Goal: Task Accomplishment & Management: Complete application form

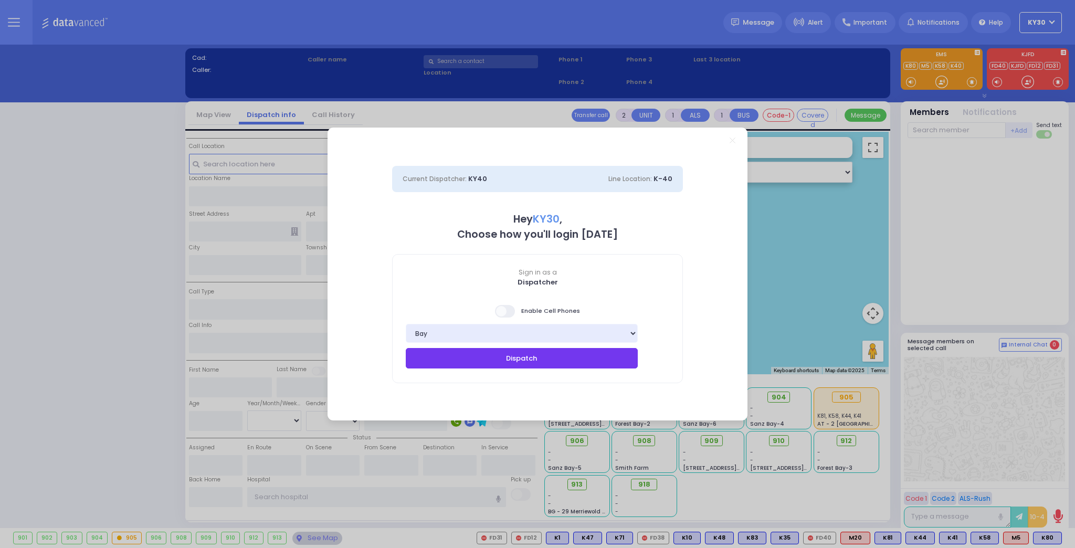
click at [611, 359] on button "Dispatch" at bounding box center [522, 358] width 232 height 20
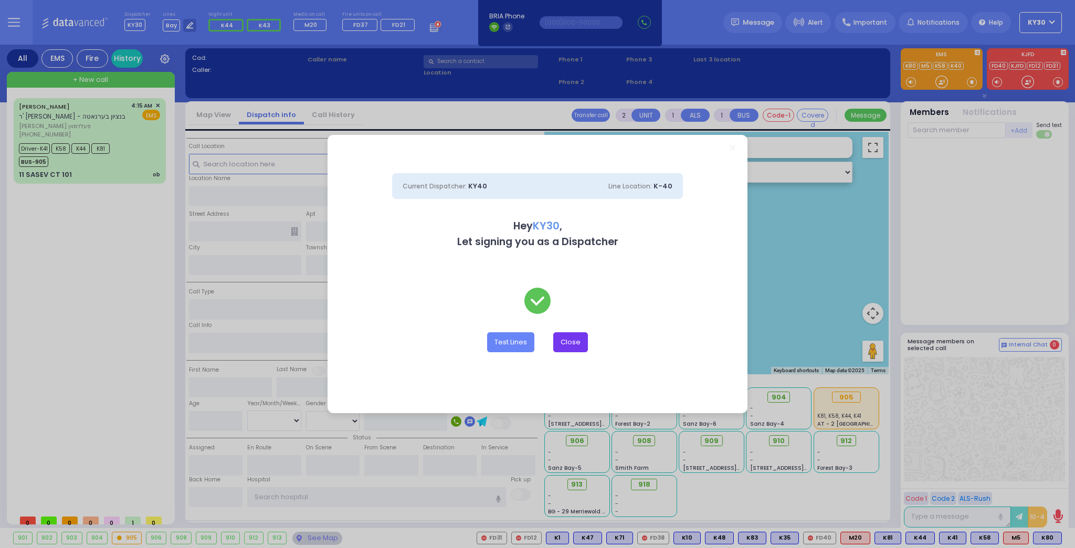
click at [575, 341] on button "Close" at bounding box center [570, 342] width 35 height 20
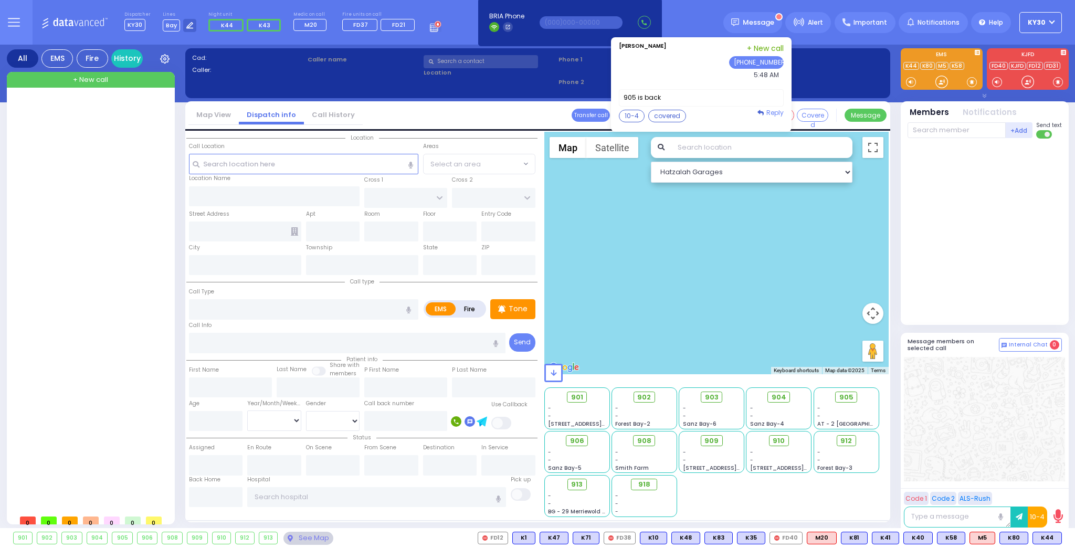
click at [775, 108] on span "Reply" at bounding box center [775, 112] width 17 height 9
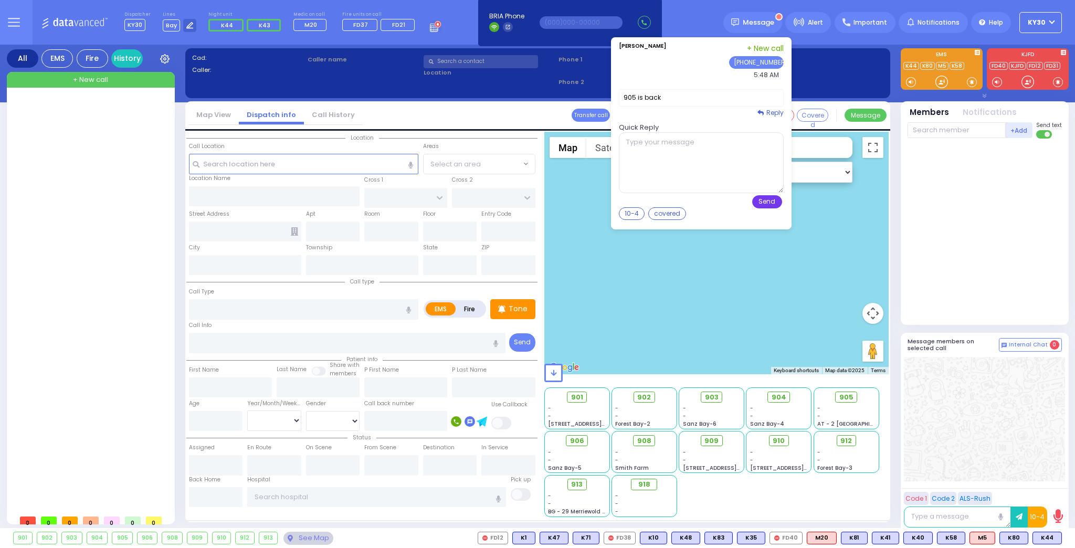
click at [776, 198] on button "Send" at bounding box center [767, 201] width 30 height 13
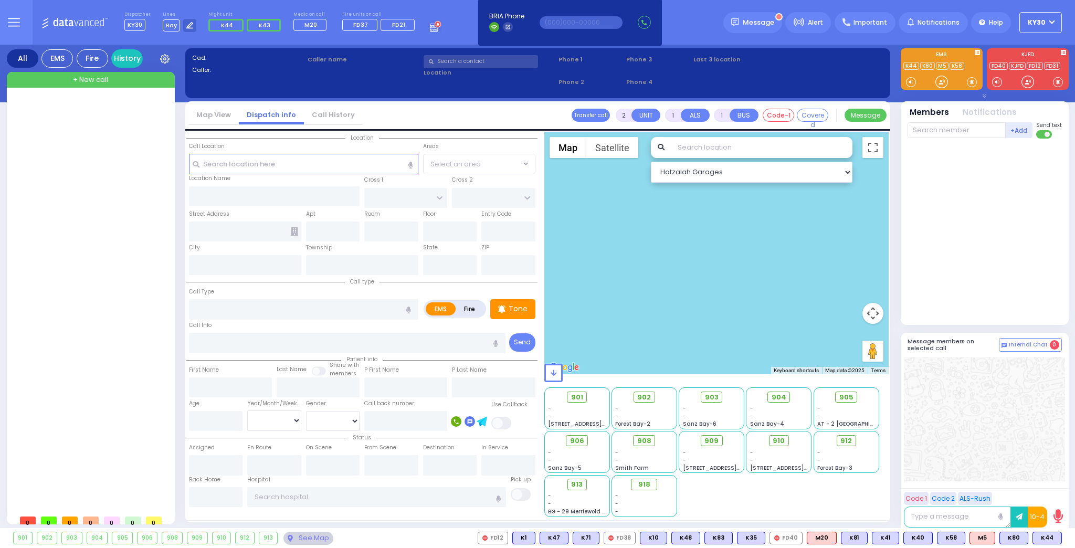
drag, startPoint x: 638, startPoint y: 213, endPoint x: 670, endPoint y: 213, distance: 32.0
click at [0, 0] on button "10-4" at bounding box center [0, 0] width 0 height 0
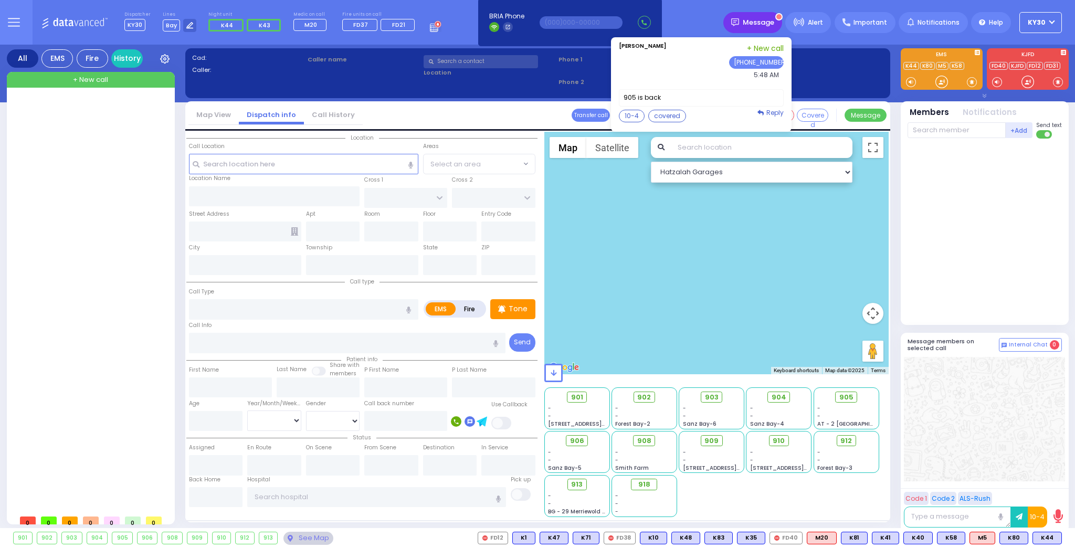
click at [771, 30] on div "Message" at bounding box center [753, 22] width 59 height 21
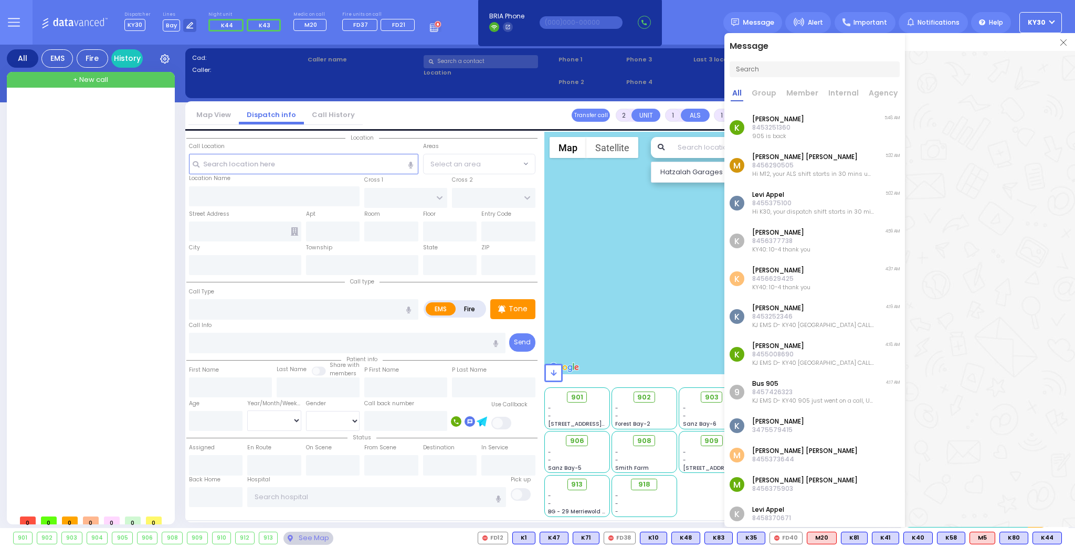
click at [1065, 39] on img at bounding box center [1064, 42] width 6 height 6
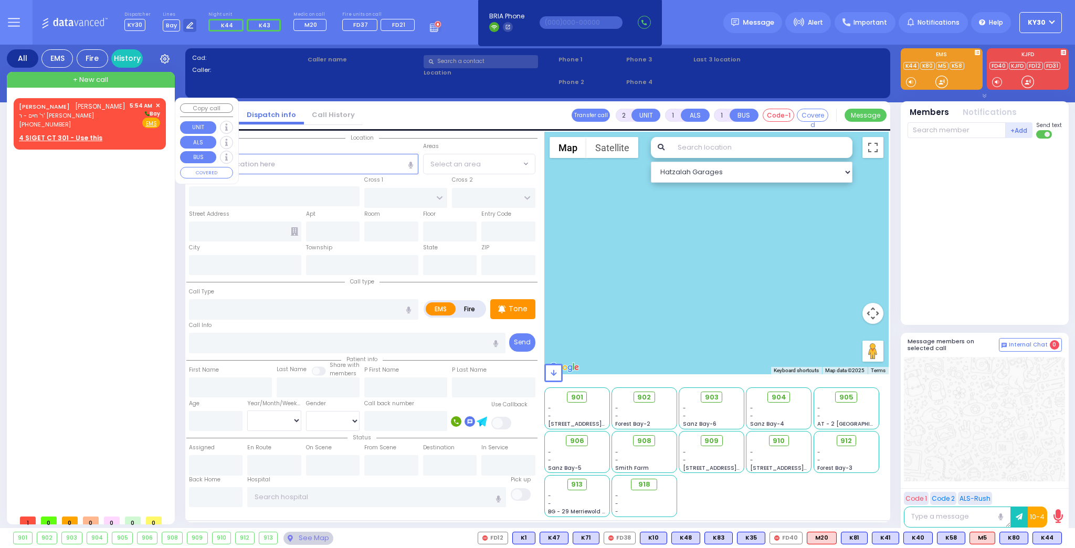
click at [78, 142] on u "4 SIGET CT 301 - Use this" at bounding box center [60, 137] width 83 height 9
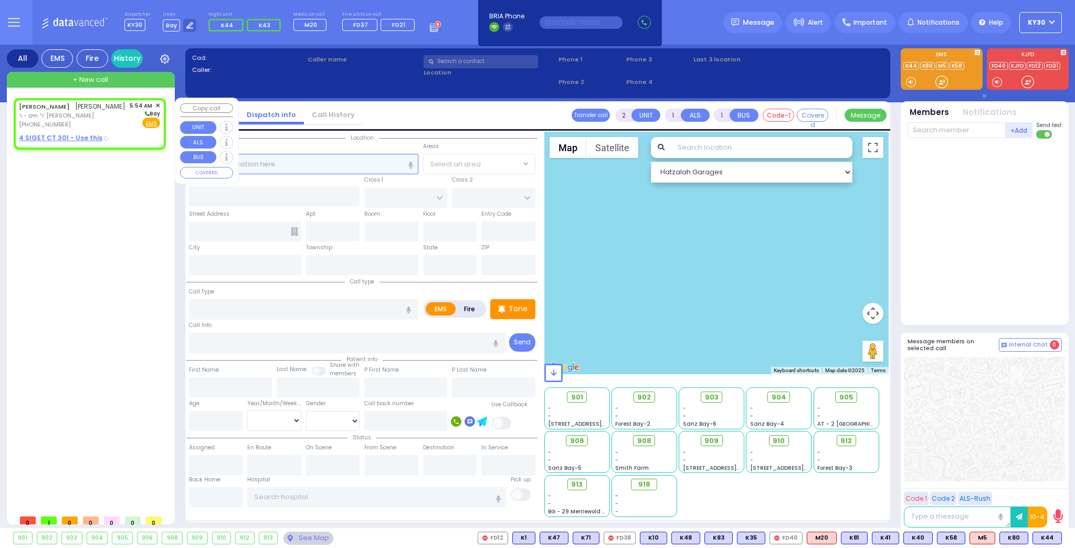
select select
radio input "true"
type input "[PERSON_NAME] [PERSON_NAME]"
type input "[PERSON_NAME]"
select select
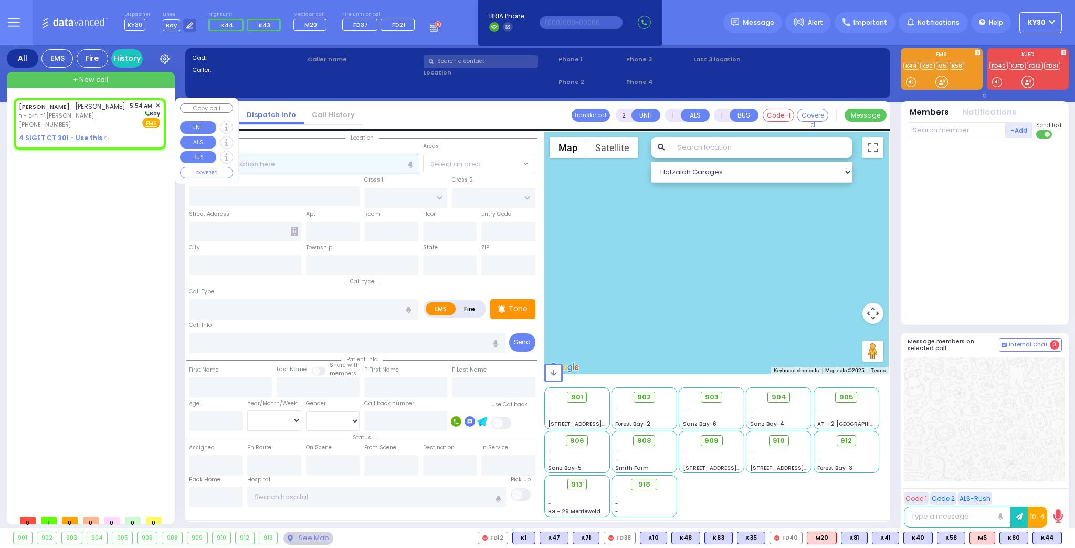
type input "05:54"
select select "Hatzalah Garages"
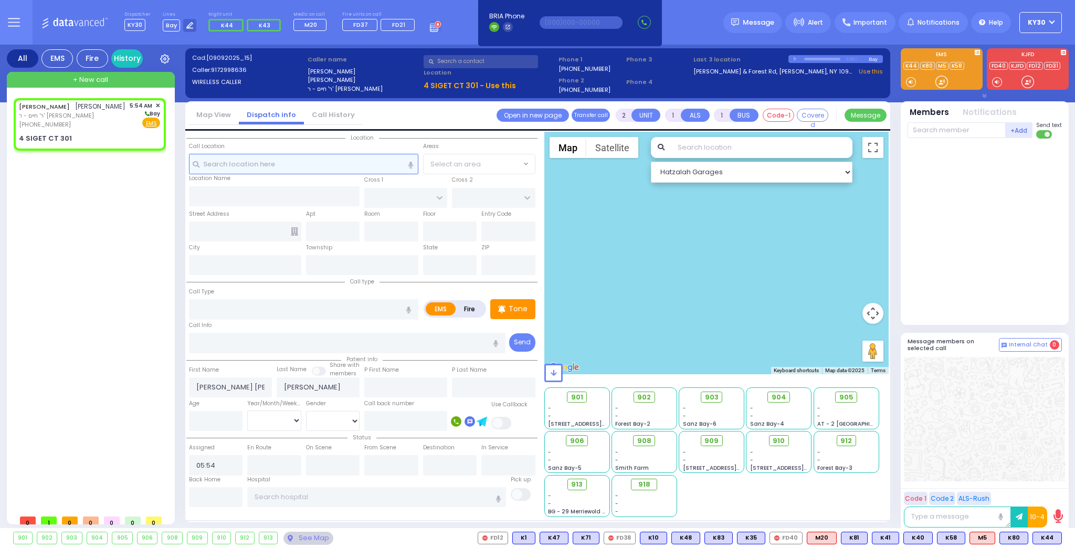
select select
radio input "true"
select select
select select "Hatzalah Garages"
select select
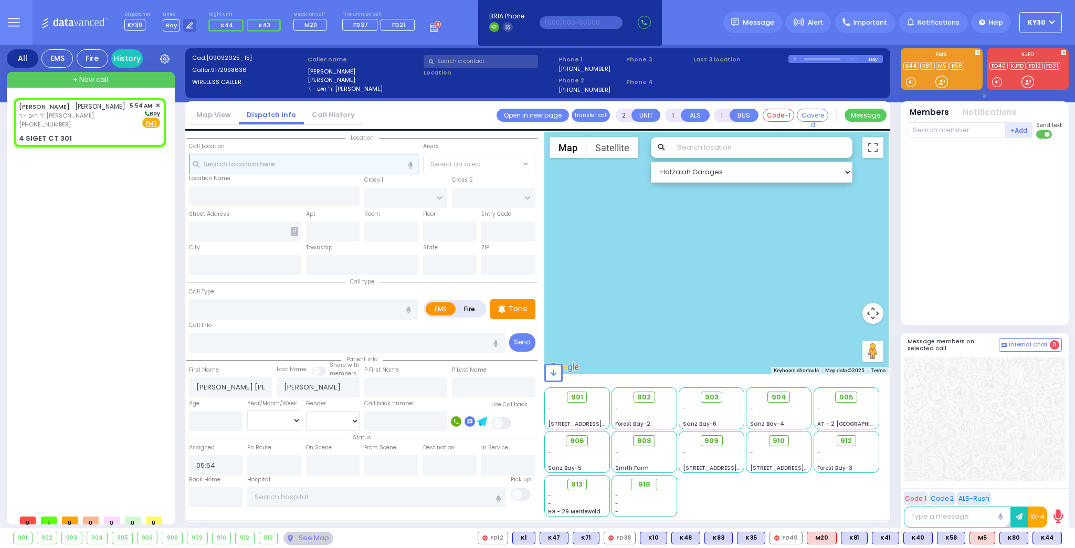
radio input "true"
select select
select select "Hatzalah Garages"
type input "SIGET COURT"
type input "ACRES RD"
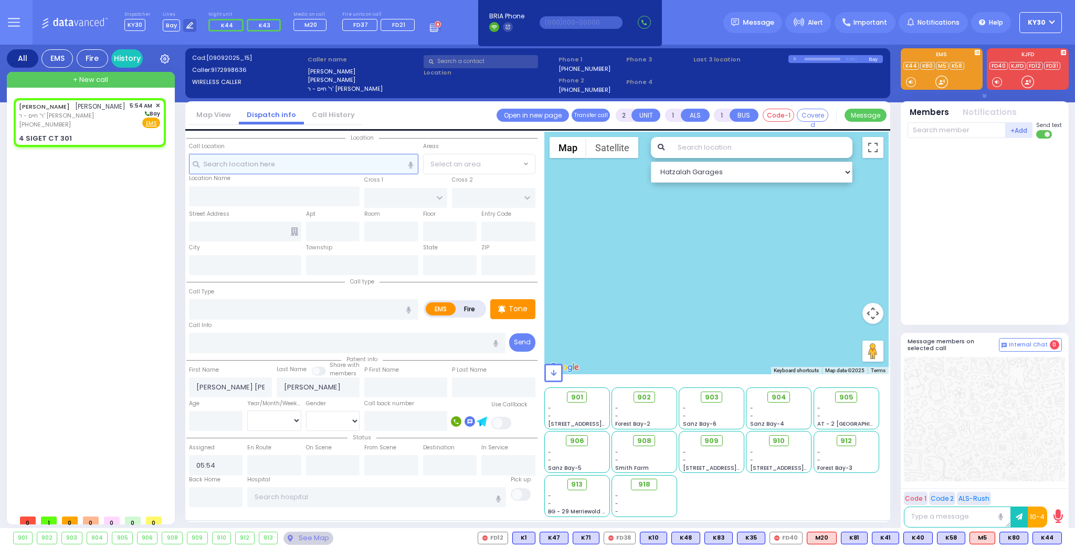
type input "4 SIGET CT"
type input "301"
type input "Monroe"
type input "[US_STATE]"
type input "10950"
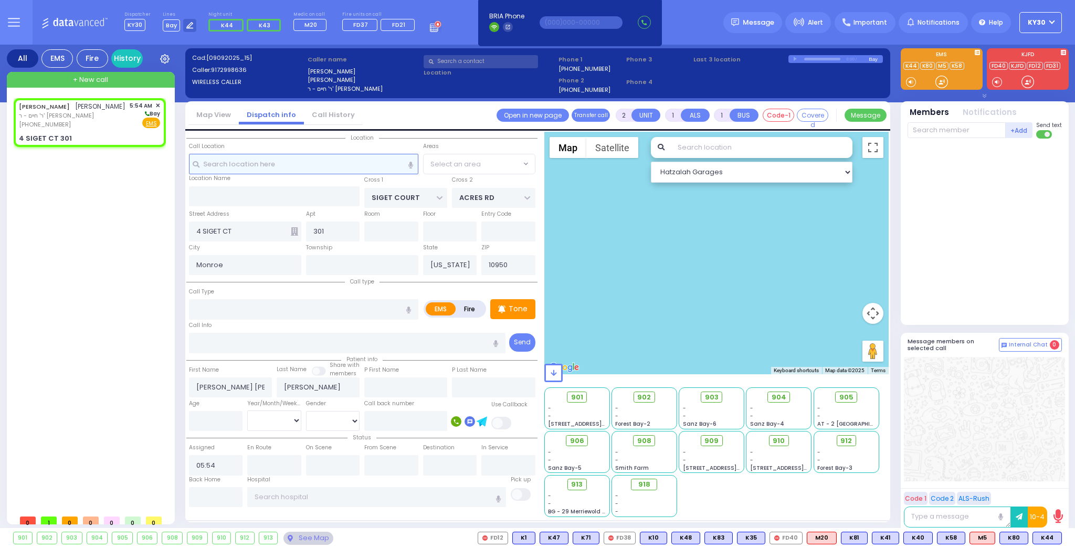
select select "SECTION 3"
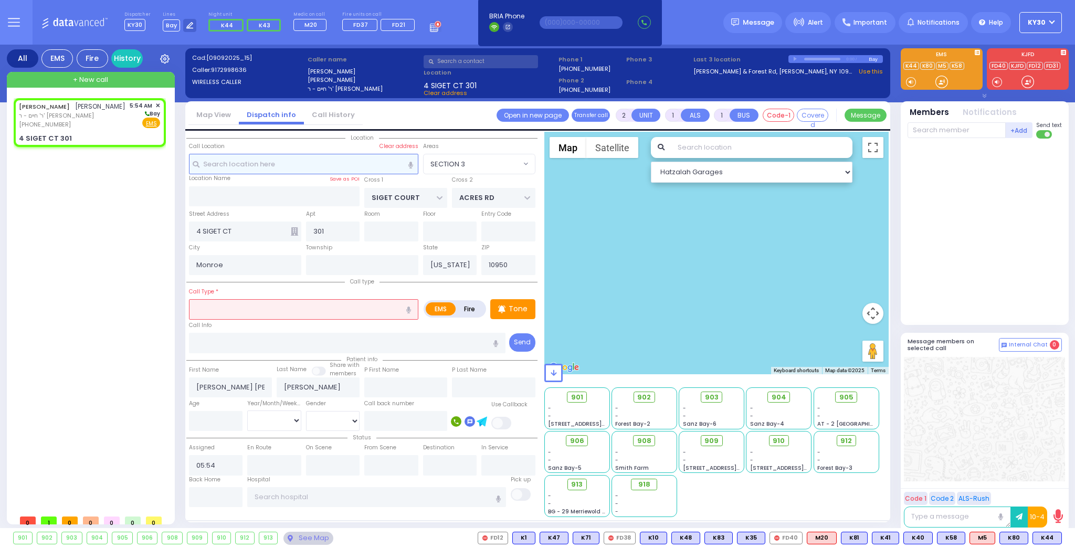
select select
radio input "true"
select select
select select "Hatzalah Garages"
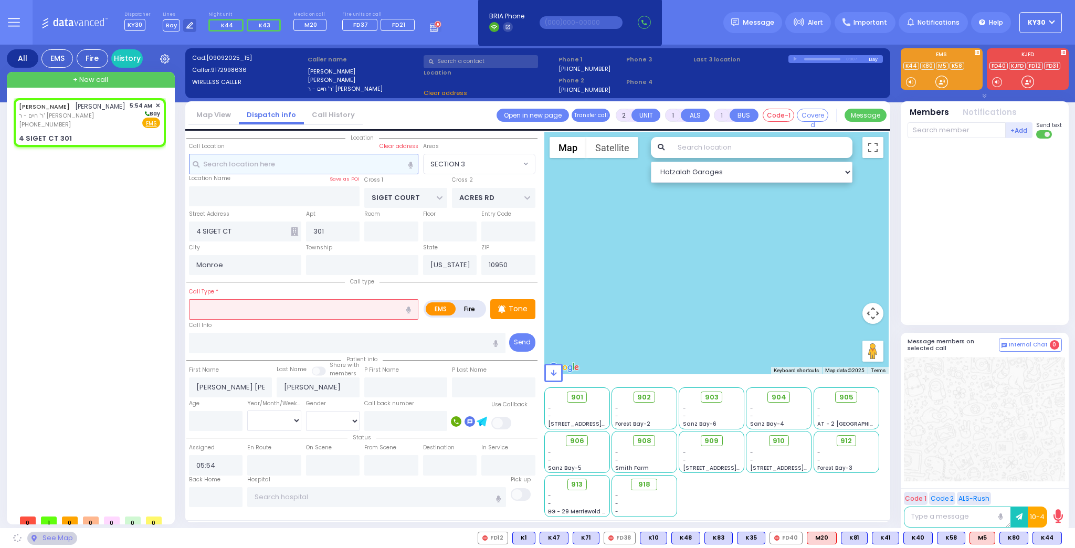
select select "SECTION 3"
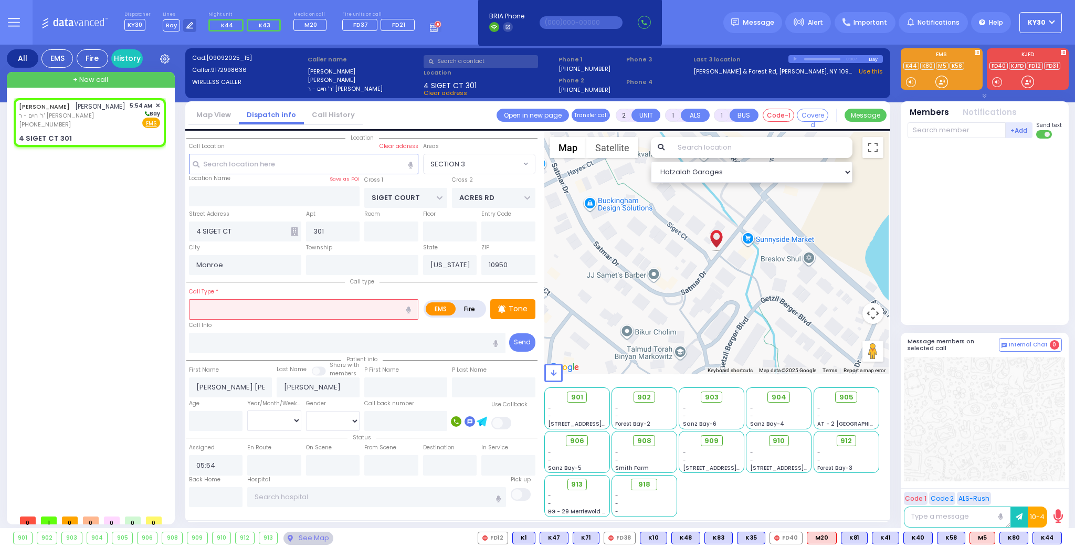
click at [248, 310] on input "text" at bounding box center [303, 309] width 229 height 20
drag, startPoint x: 234, startPoint y: 329, endPoint x: 277, endPoint y: 338, distance: 44.1
click at [235, 329] on span "Pt not feeling well" at bounding box center [223, 329] width 63 height 11
type input "Pt not feeling well"
type input "1"
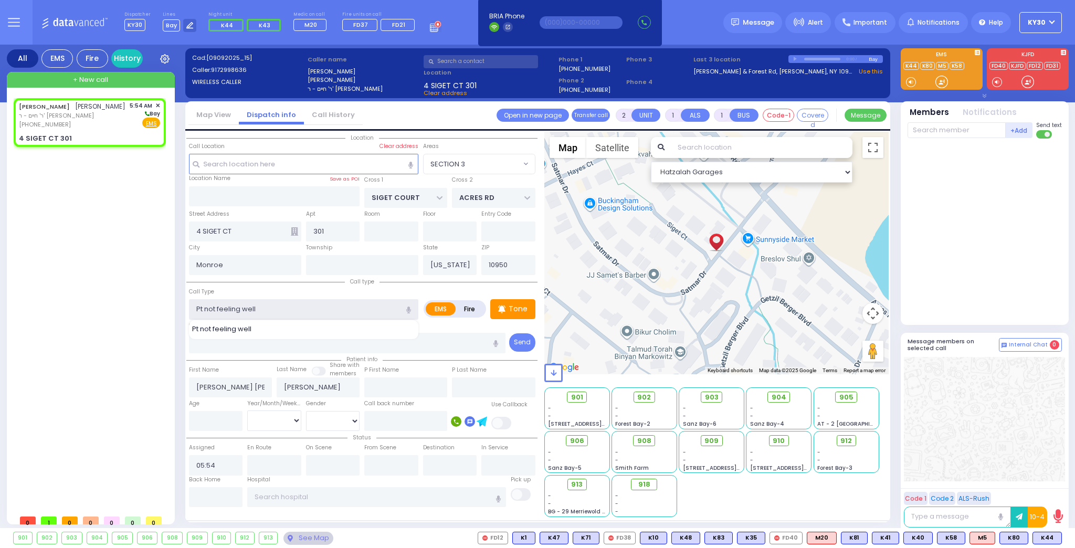
type input "0"
select select
radio input "true"
select select
select select "SECTION 3"
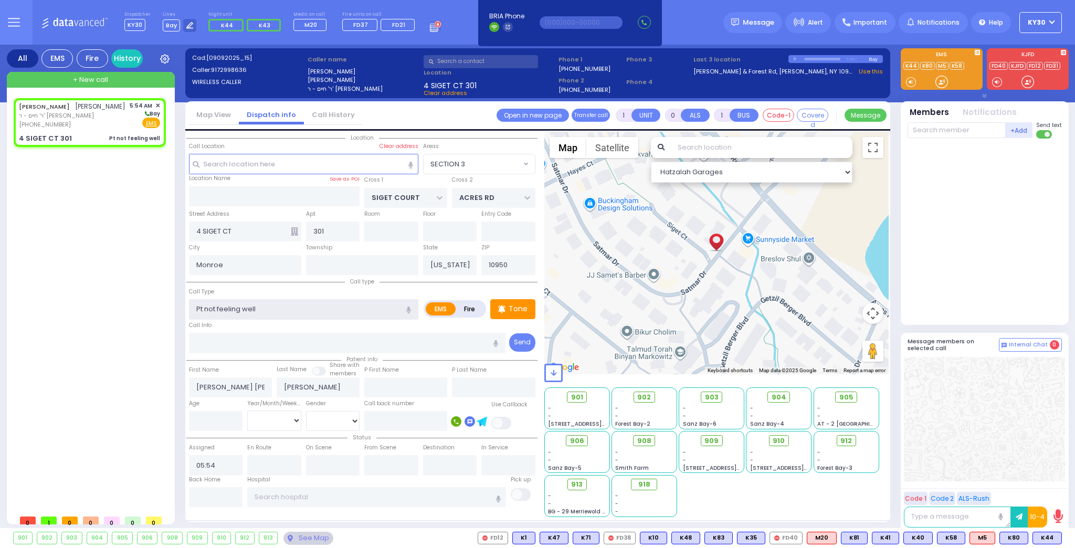
select select "Hatzalah Garages"
select select
radio input "true"
select select
select select "Hatzalah Garages"
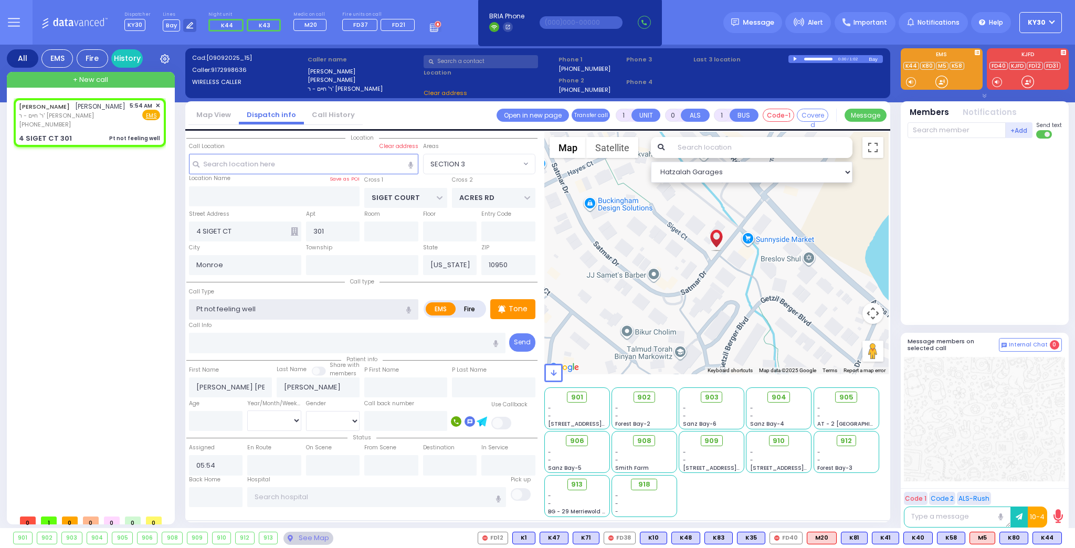
select select "SECTION 3"
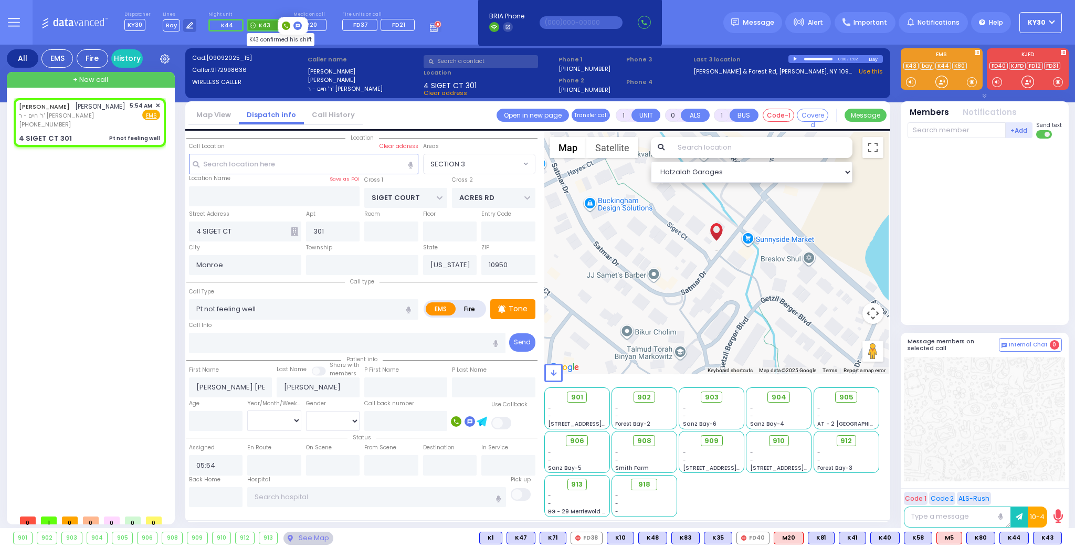
click at [266, 25] on span "K43" at bounding box center [264, 25] width 34 height 13
select select
radio input "true"
select select
type input "05:56"
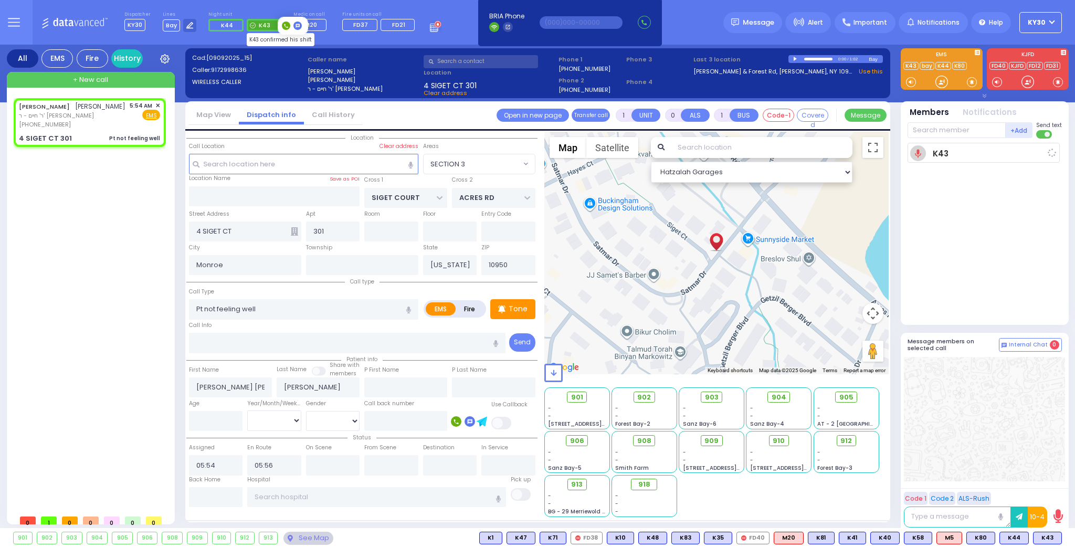
select select "Hatzalah Garages"
select select "SECTION 3"
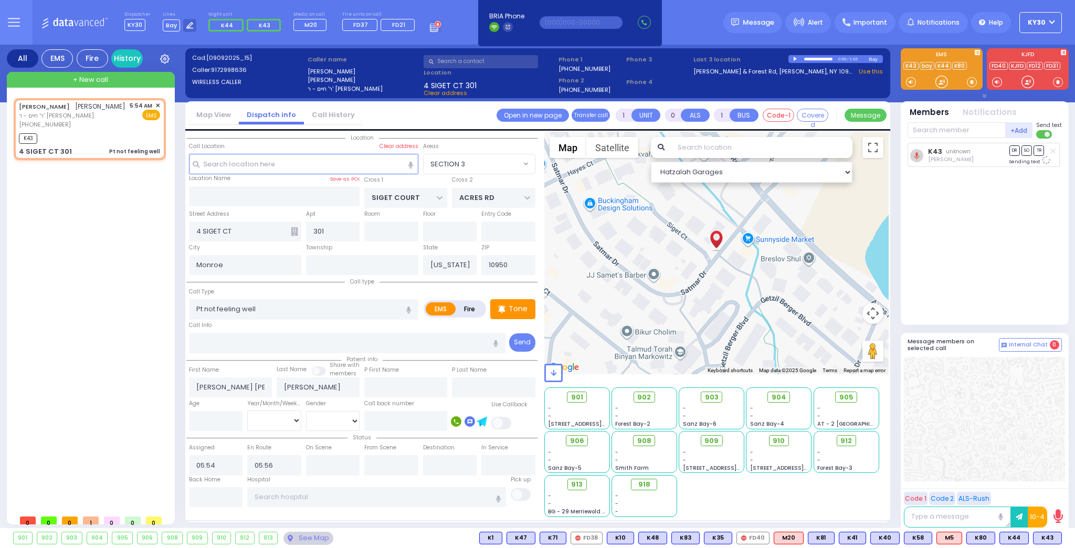
select select
radio input "true"
select select
select select "Hatzalah Garages"
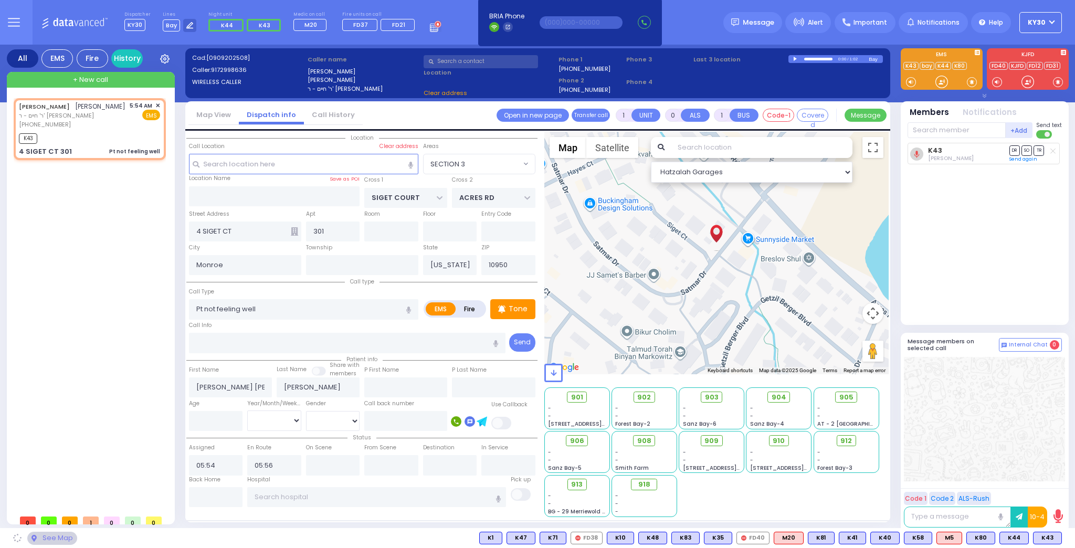
select select "SECTION 3"
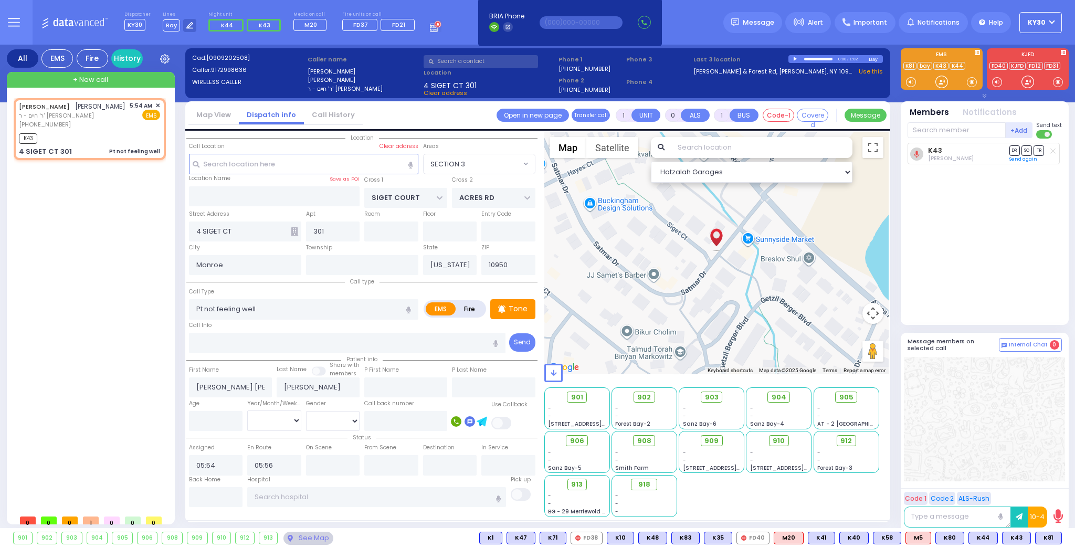
click at [1060, 531] on div "901 902 903 904 905 906" at bounding box center [537, 538] width 1075 height 20
click at [1054, 536] on span "K81" at bounding box center [1049, 538] width 26 height 12
select select
radio input "true"
select select
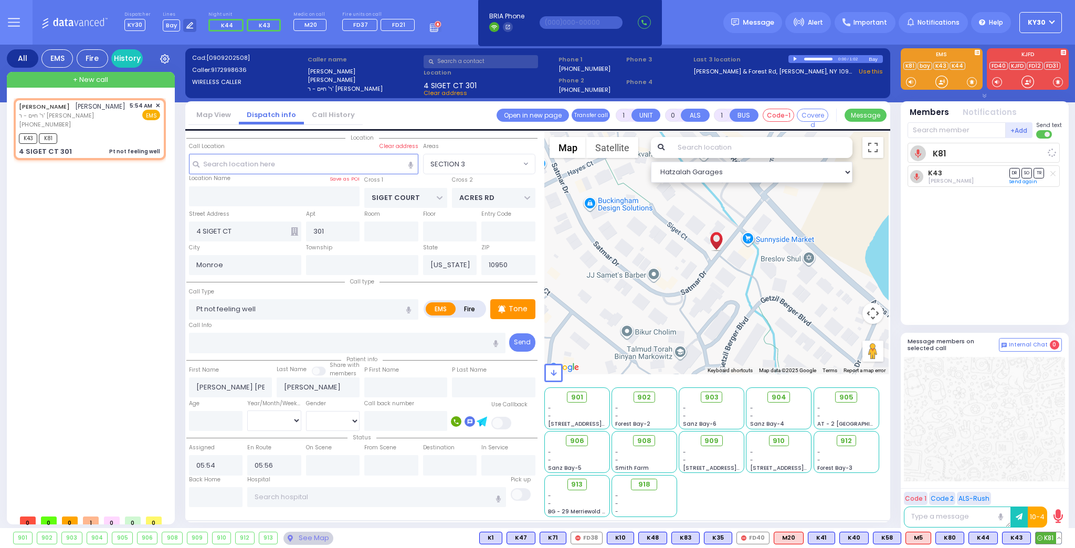
select select "Hatzalah Garages"
select select "SECTION 3"
click at [850, 399] on span "905" at bounding box center [850, 397] width 14 height 11
select select
radio input "true"
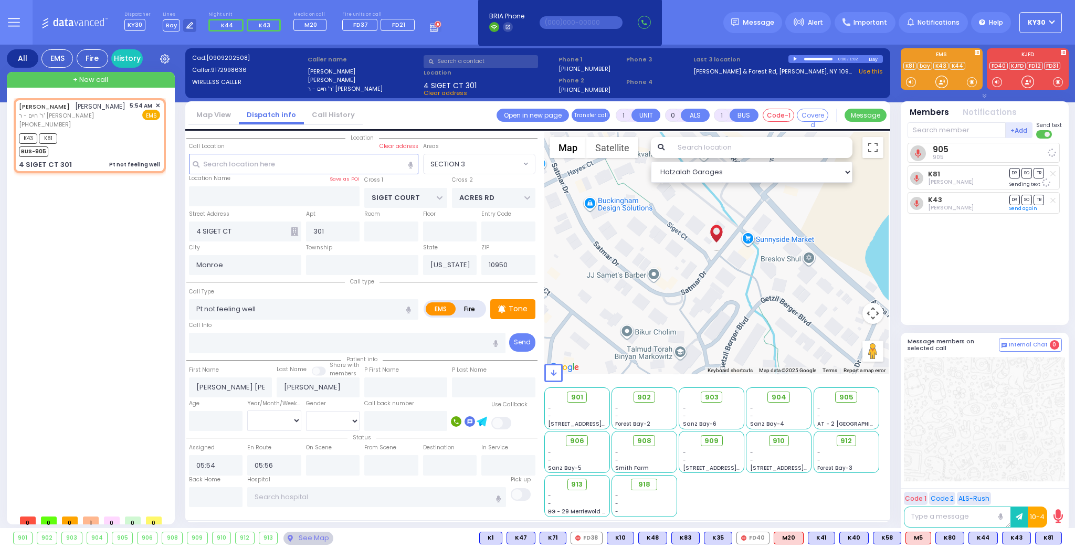
select select
select select "SECTION 3"
select select "Hatzalah Garages"
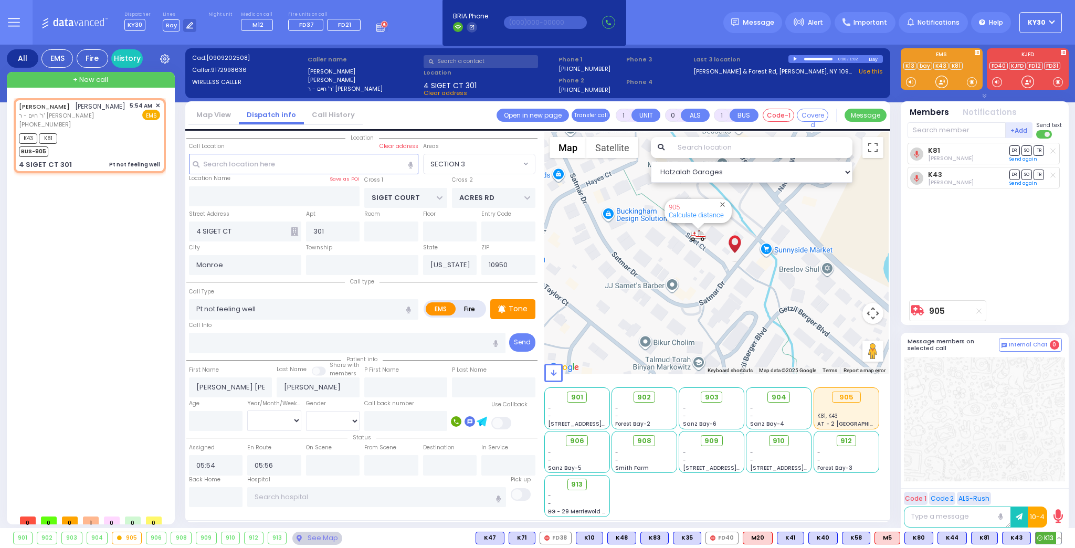
click at [1051, 537] on span "K13" at bounding box center [1049, 538] width 26 height 12
select select
radio input "true"
select select
select select "Hatzalah Garages"
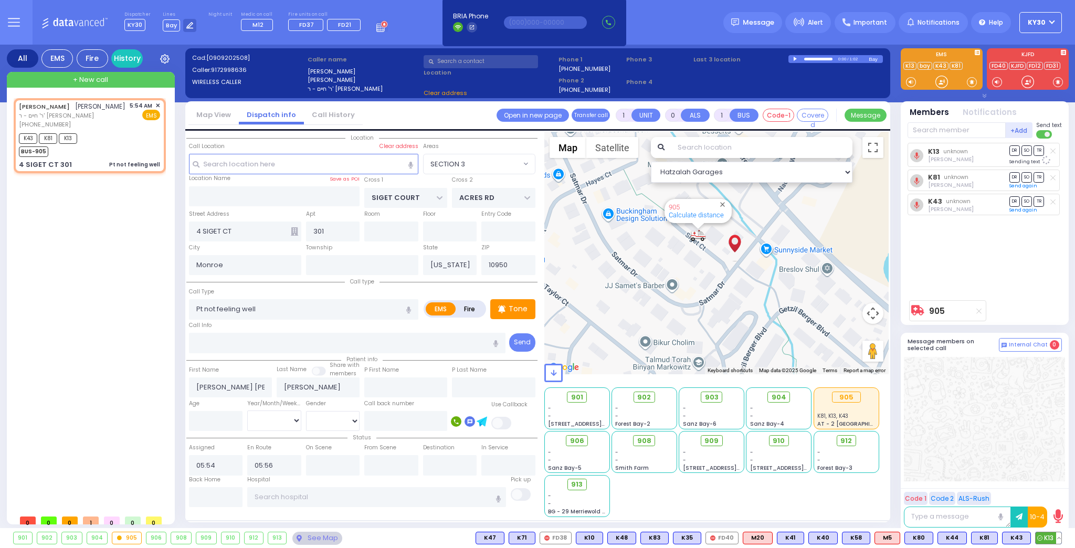
select select "SECTION 3"
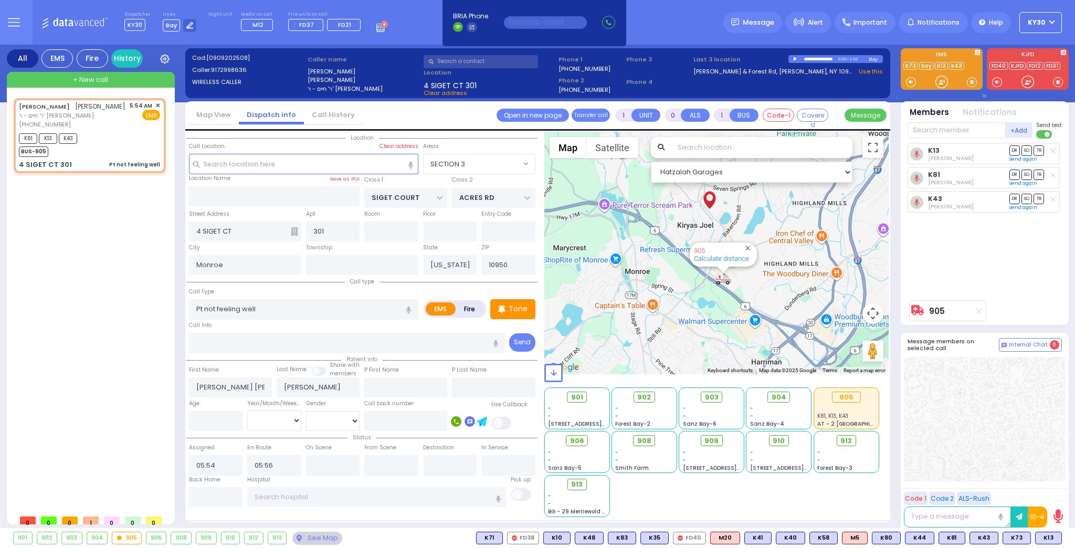
type input "6"
select select
radio input "true"
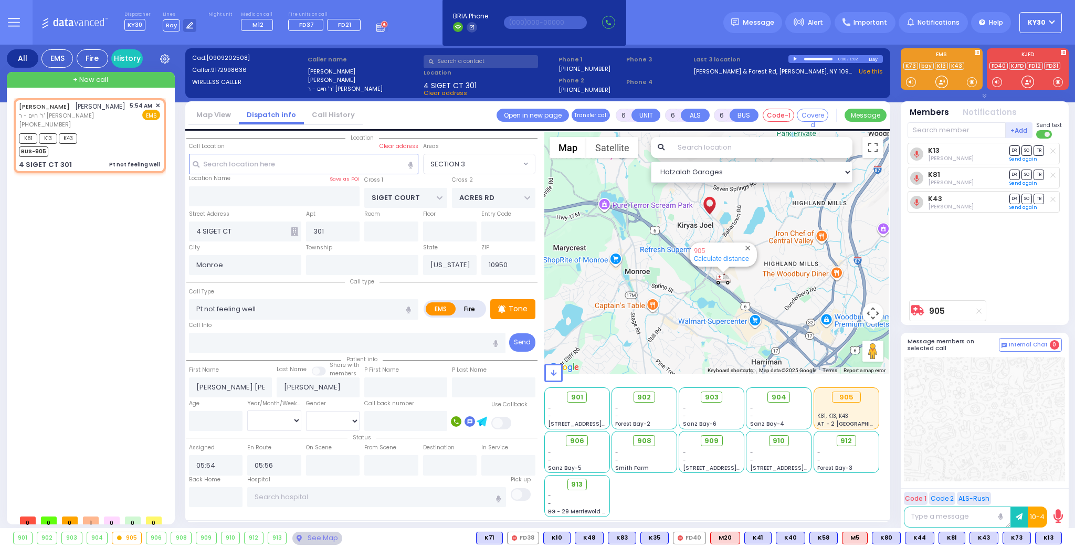
type input "Unknown"
select select "Year"
select select "Hatzalah Garages"
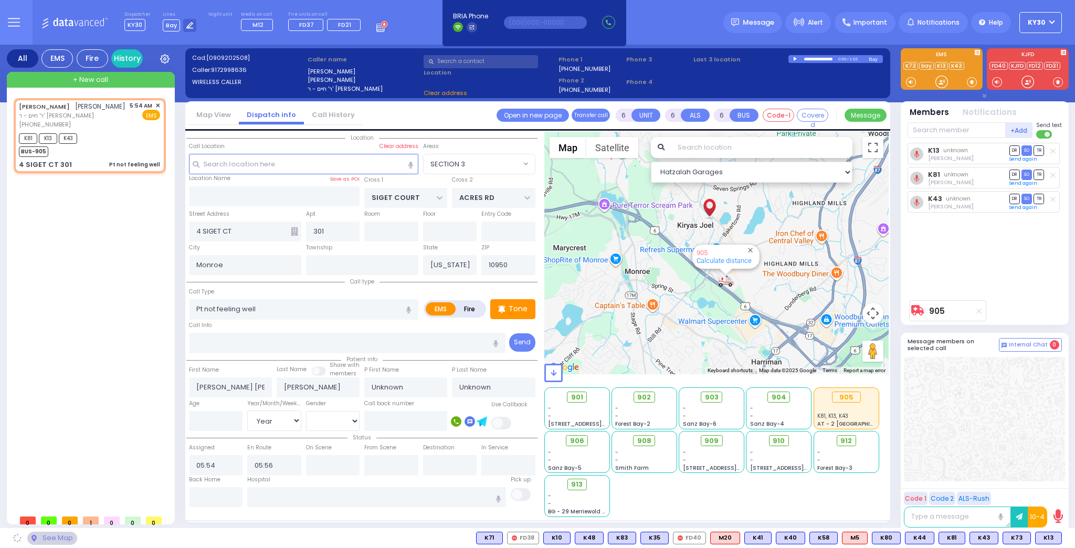
select select "SECTION 3"
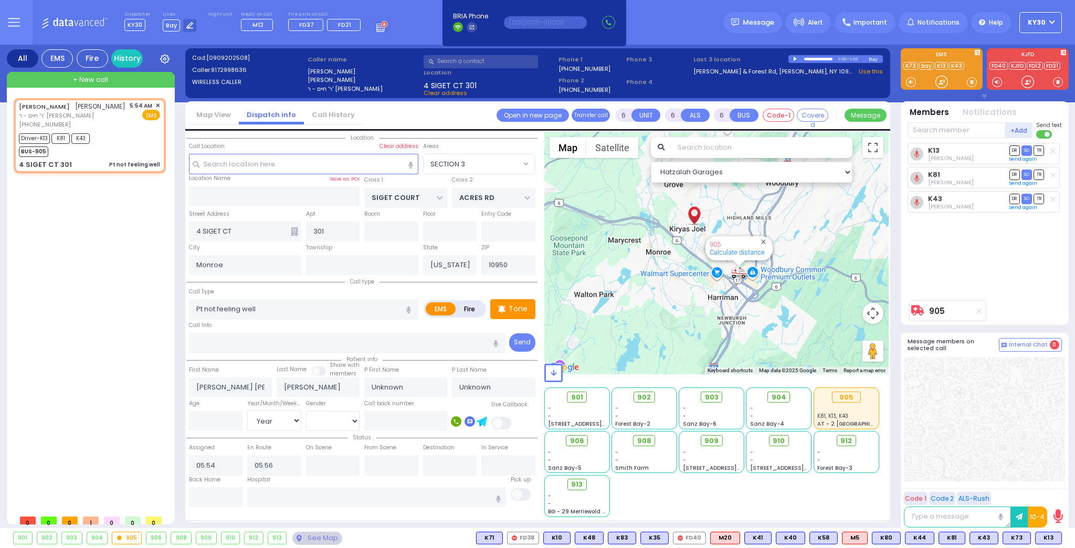
select select
radio input "true"
select select "Year"
type input "06:00"
type input "06:35"
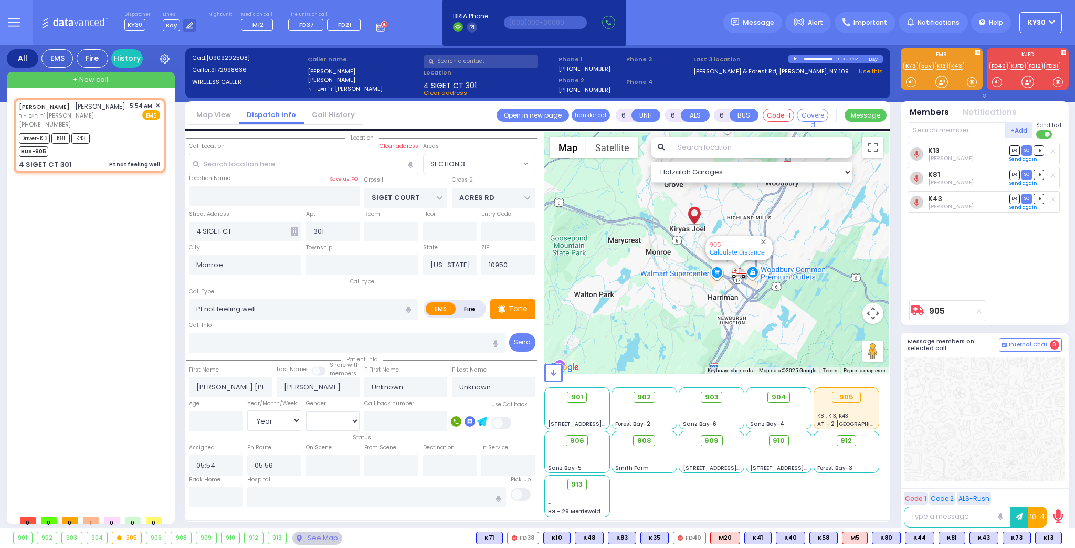
type input "06:55"
type input "06:59"
select select "Hatzalah Garages"
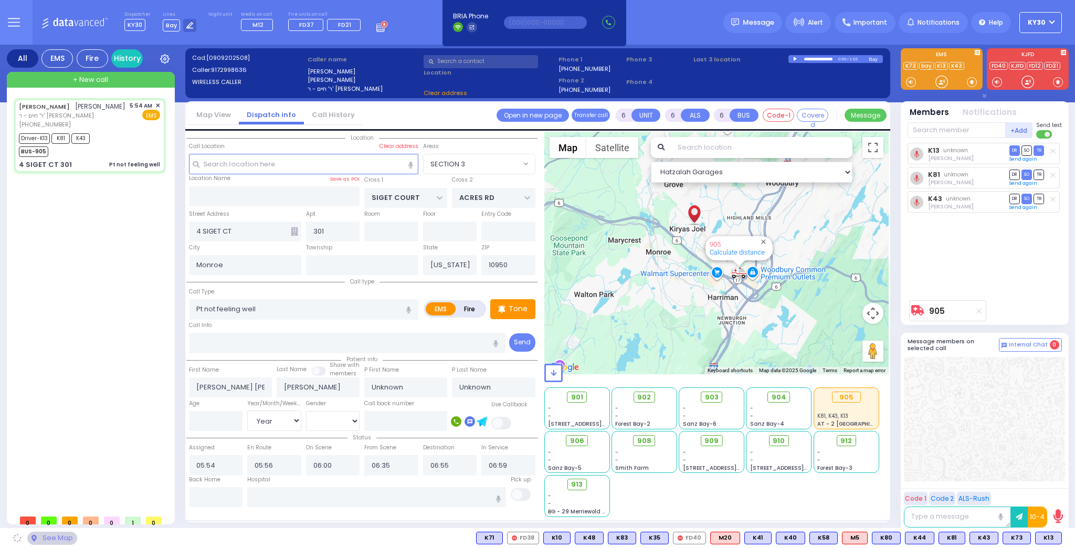
select select
radio input "true"
select select "Year"
select select "Hatzalah Garages"
select select "SECTION 3"
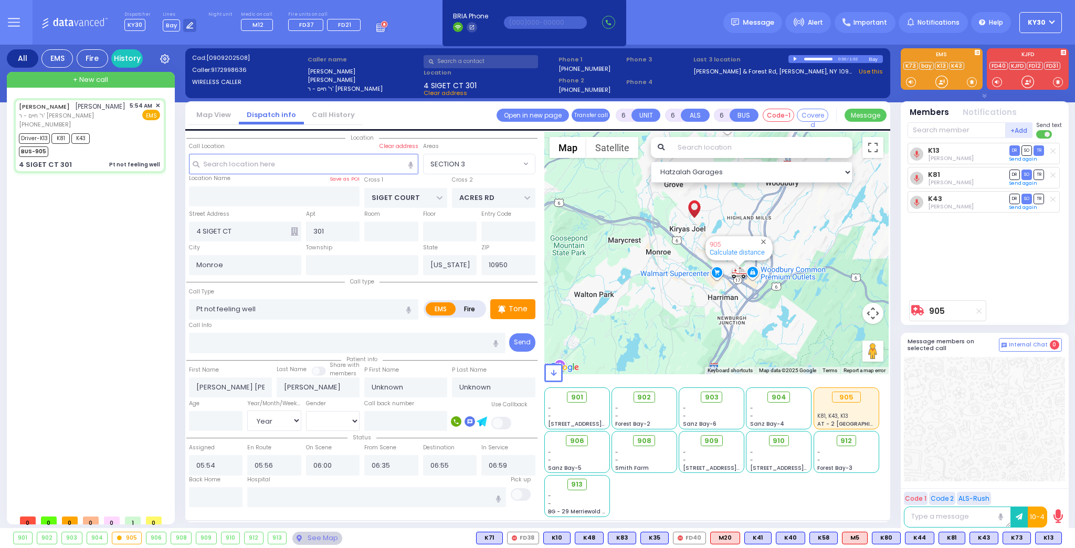
select select "SECTION 3"
select select
radio input "true"
select select "Year"
type input "[GEOGRAPHIC_DATA] [STREET_ADDRESS][GEOGRAPHIC_DATA] Suffern"
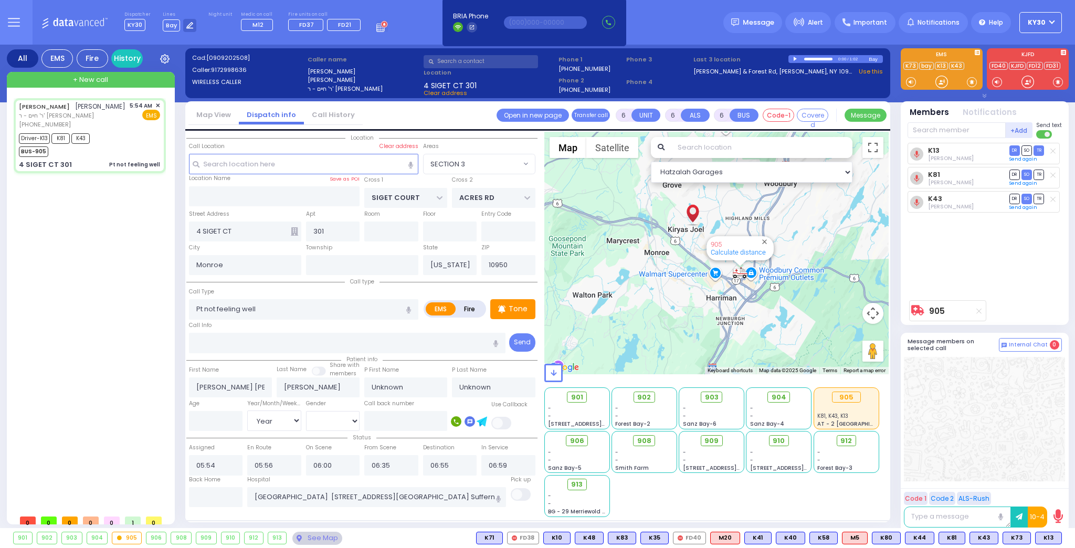
select select "Hatzalah Garages"
select select "SECTION 3"
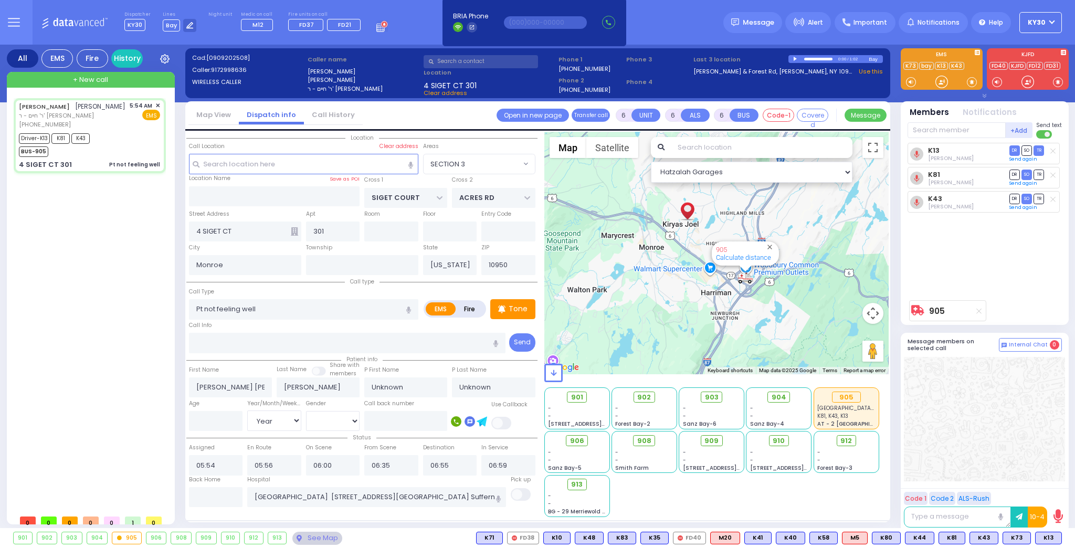
select select
radio input "true"
type input "Blima"
type input "Freund"
type input "52"
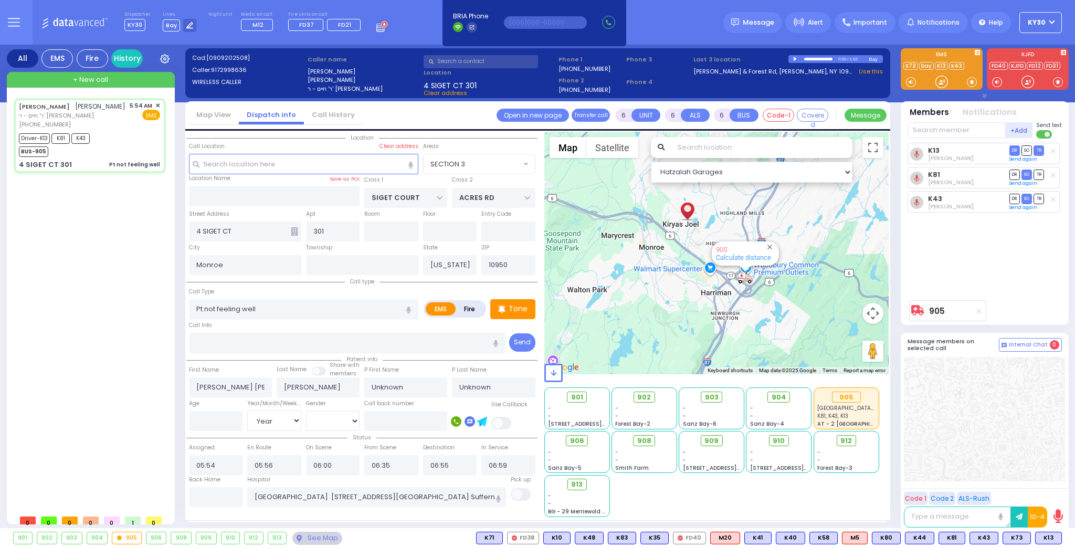
select select "Year"
select select "[DEMOGRAPHIC_DATA]"
select select "Hatzalah Garages"
select select "SECTION 3"
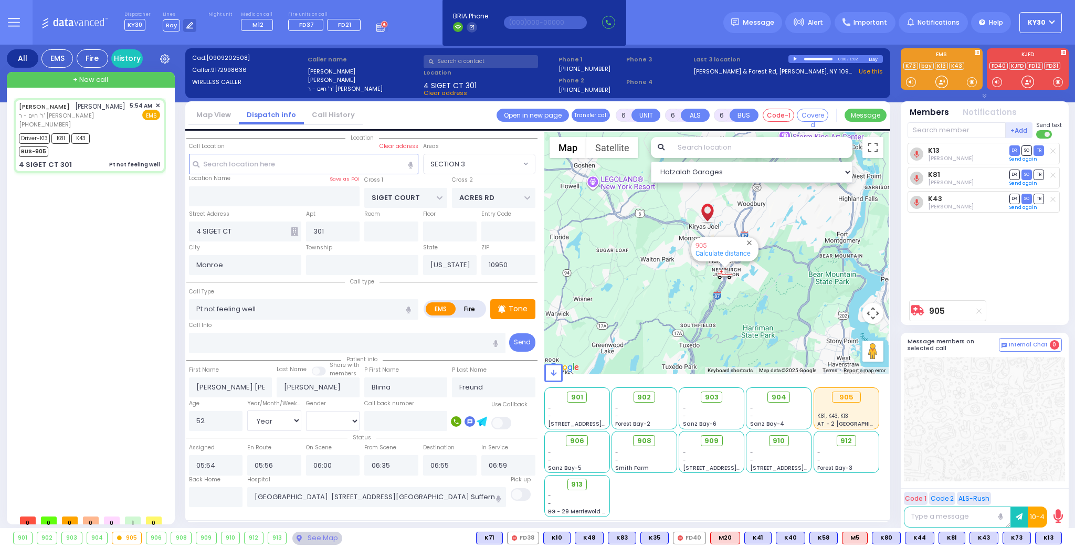
select select
radio input "true"
select select "Year"
select select "[DEMOGRAPHIC_DATA]"
select select "Hatzalah Garages"
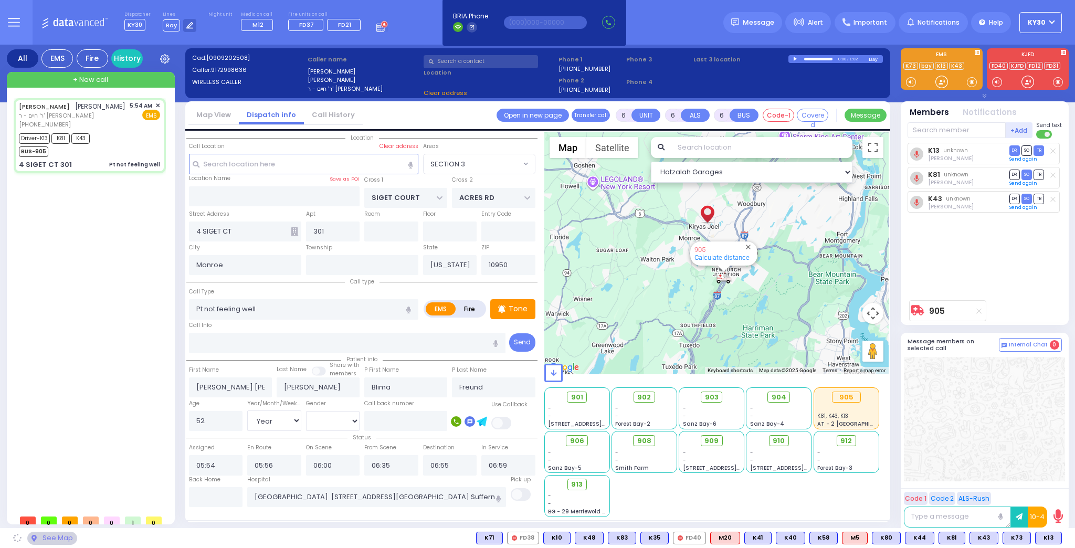
select select "SECTION 3"
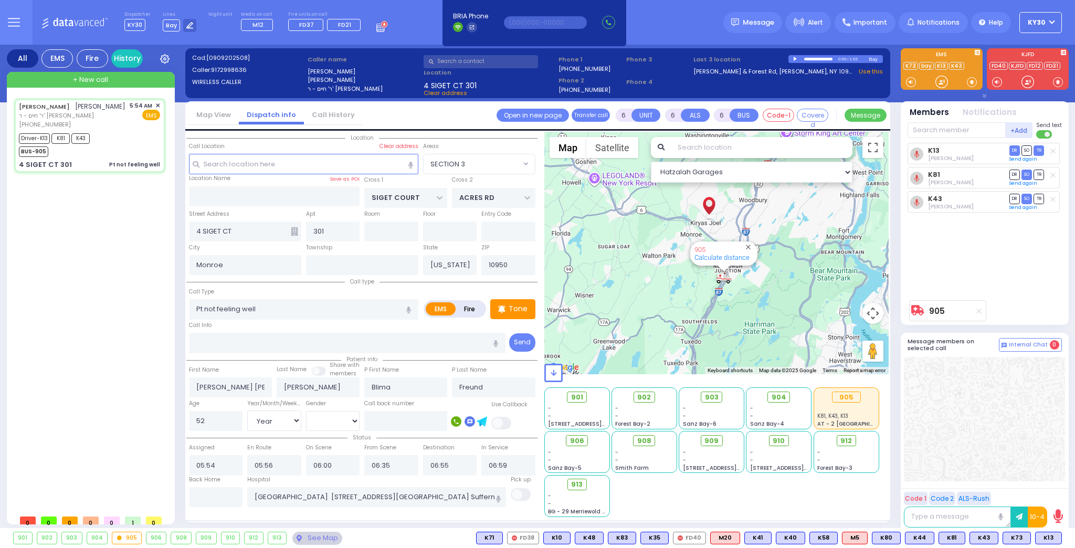
select select
radio input "true"
select select "Year"
select select "[DEMOGRAPHIC_DATA]"
select select "Hatzalah Garages"
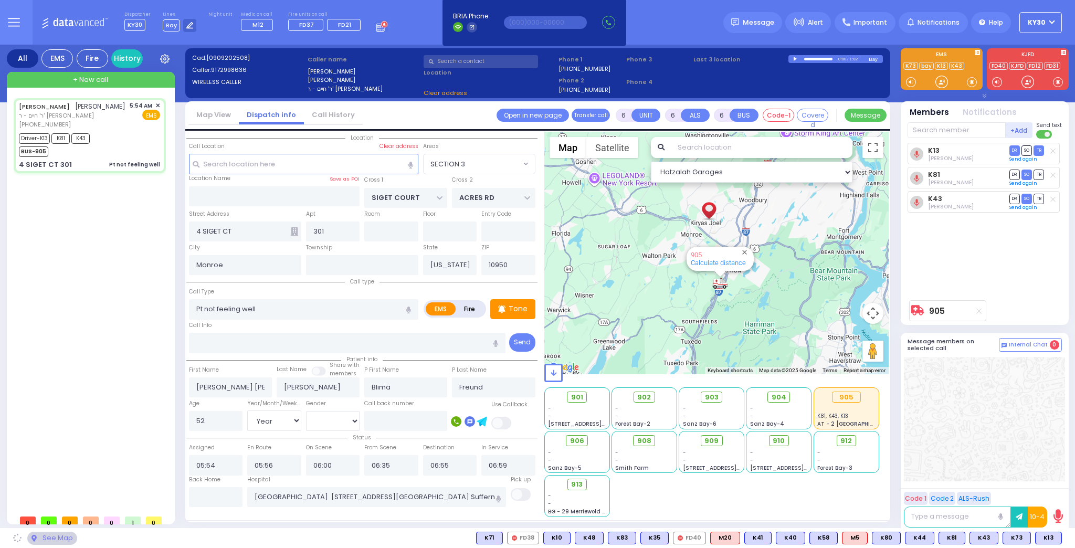
select select "SECTION 3"
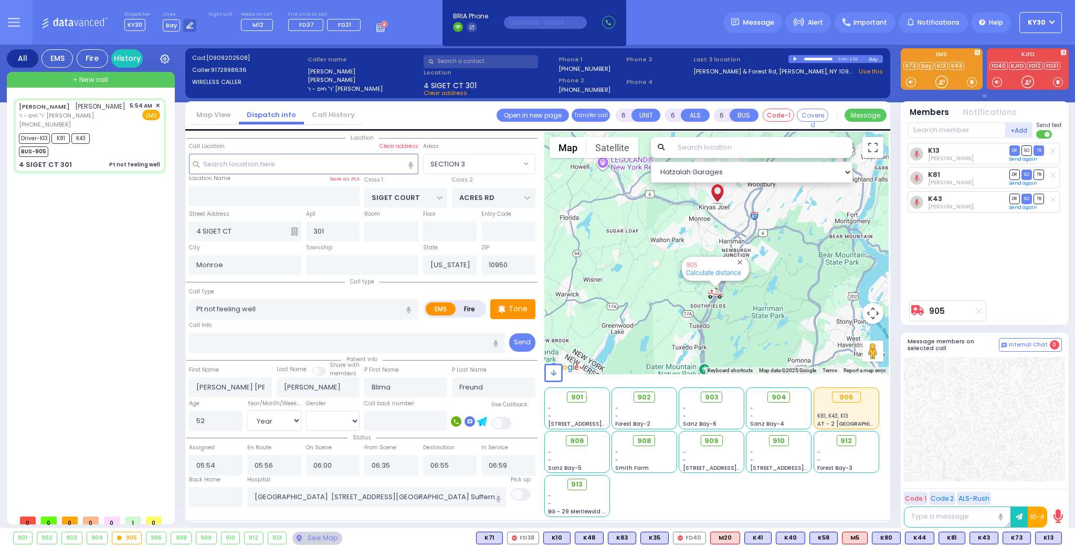
select select
radio input "true"
select select "Year"
select select "[DEMOGRAPHIC_DATA]"
select select "SECTION 3"
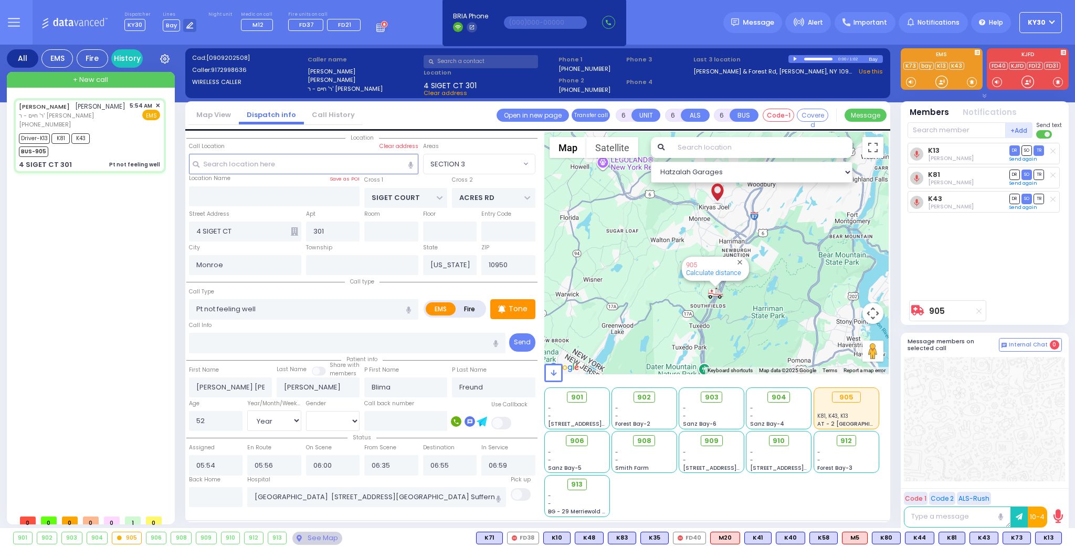
select select "Hatzalah Garages"
select select
radio input "true"
select select "Year"
select select "[DEMOGRAPHIC_DATA]"
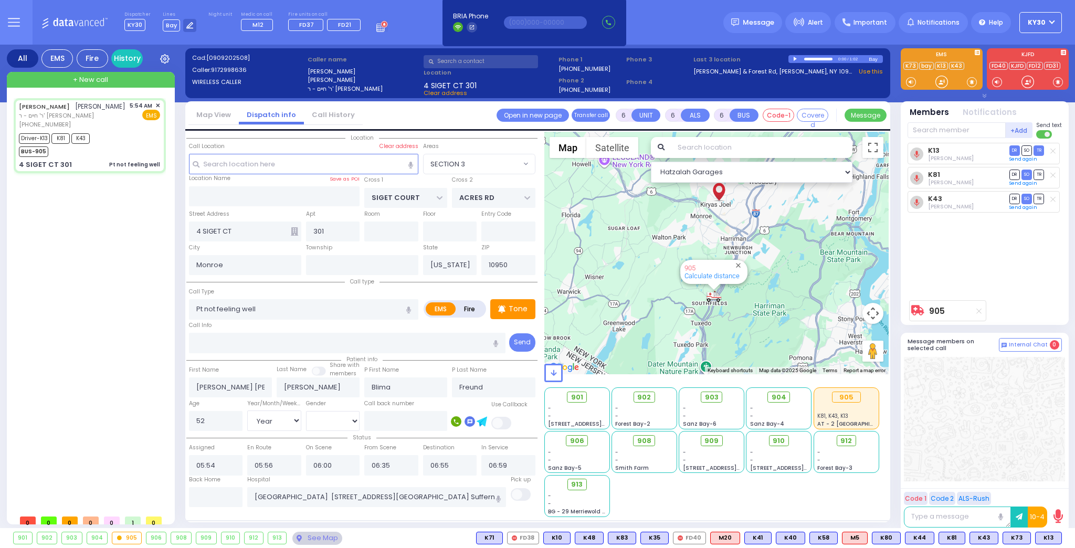
select select "Hatzalah Garages"
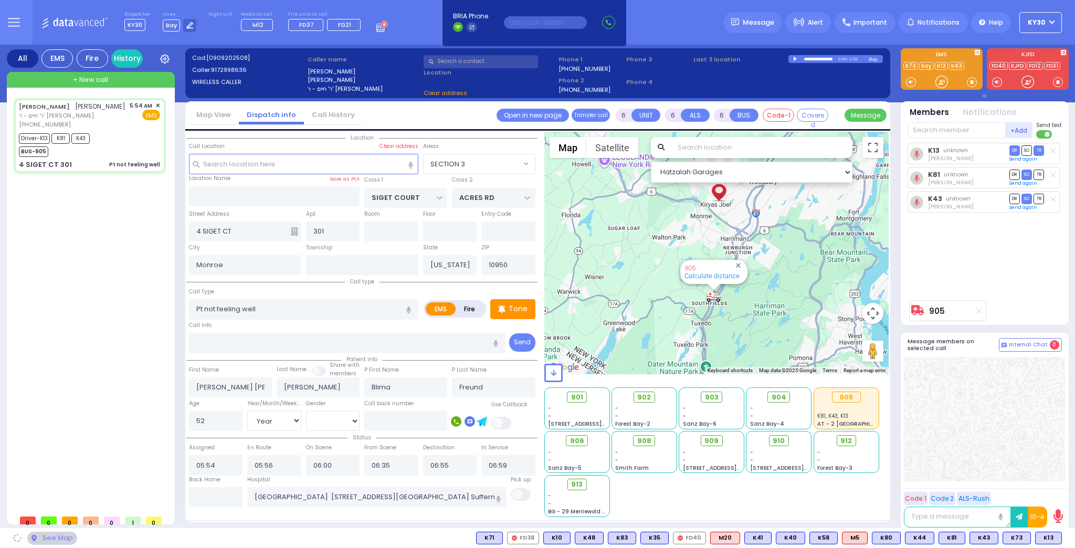
select select "SECTION 3"
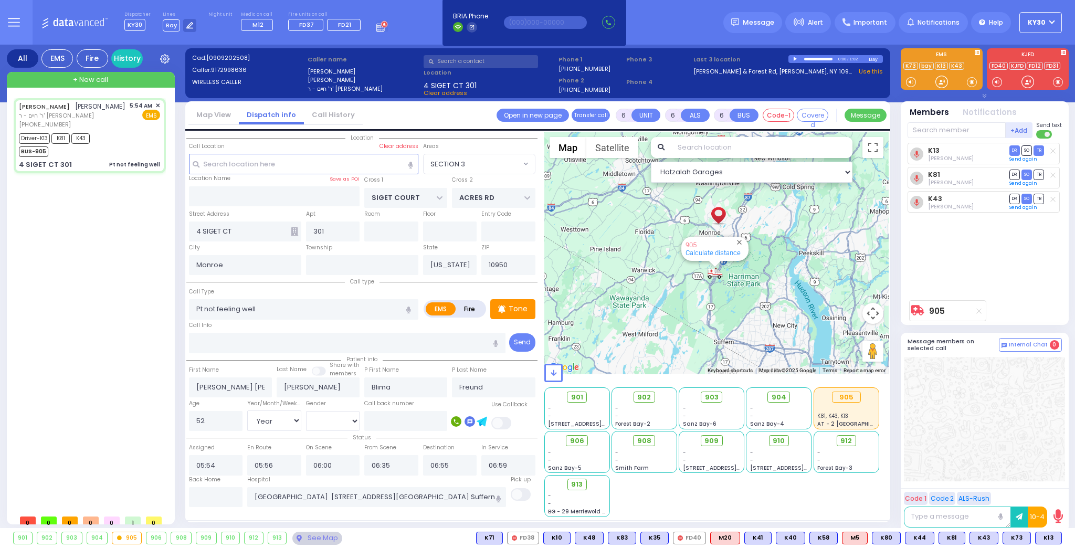
select select
radio input "true"
select select "Year"
select select "[DEMOGRAPHIC_DATA]"
select select "Hatzalah Garages"
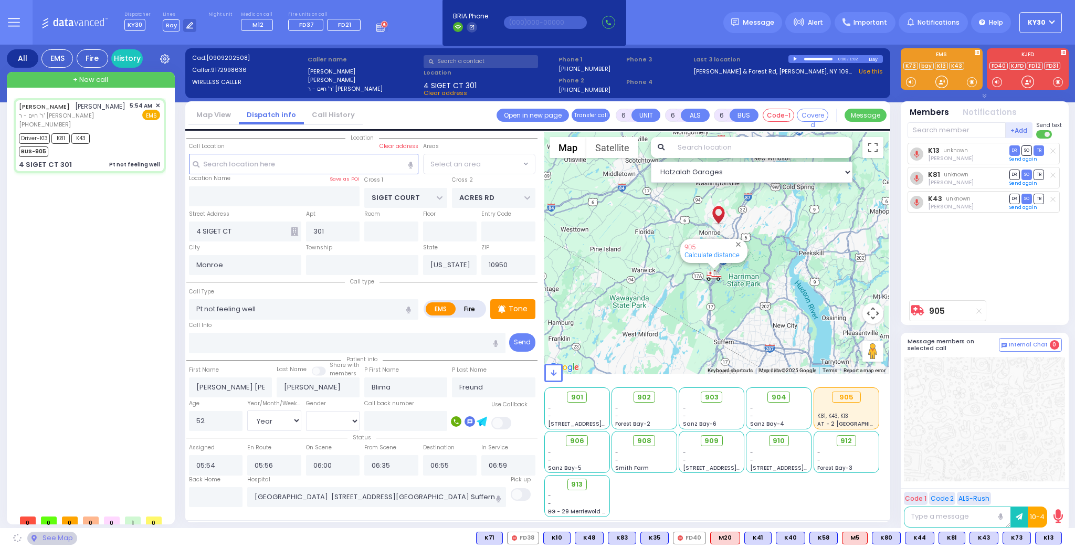
select select "SECTION 3"
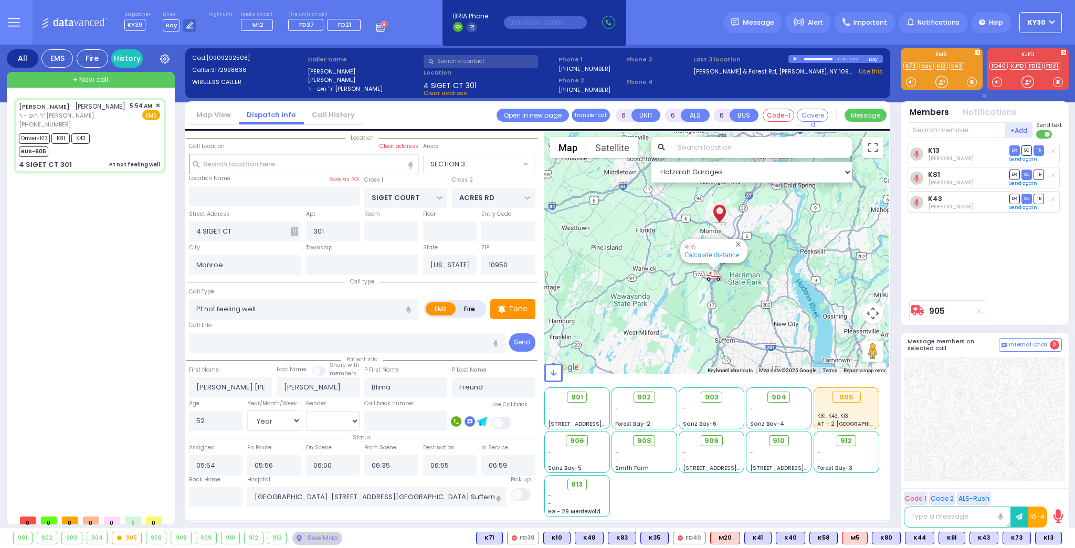
select select
radio input "true"
select select "Year"
select select "[DEMOGRAPHIC_DATA]"
select select "Hatzalah Garages"
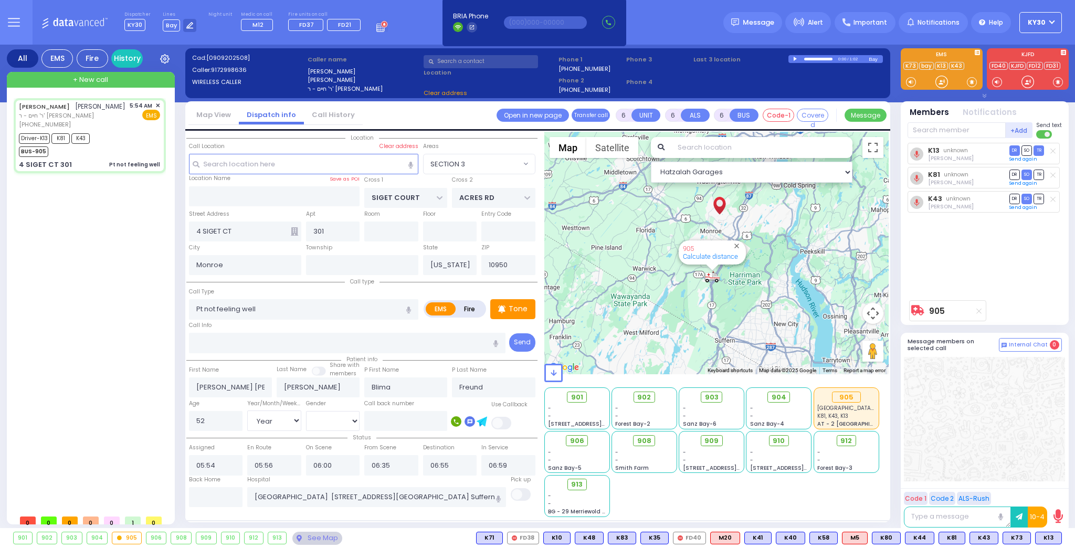
select select "SECTION 3"
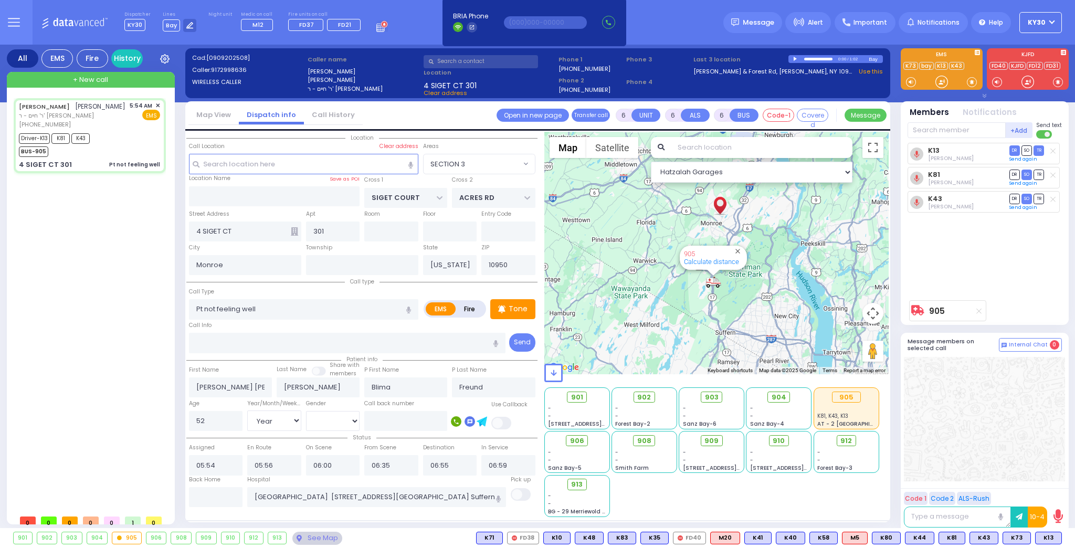
select select
radio input "true"
select select "Year"
select select "[DEMOGRAPHIC_DATA]"
select select "Hatzalah Garages"
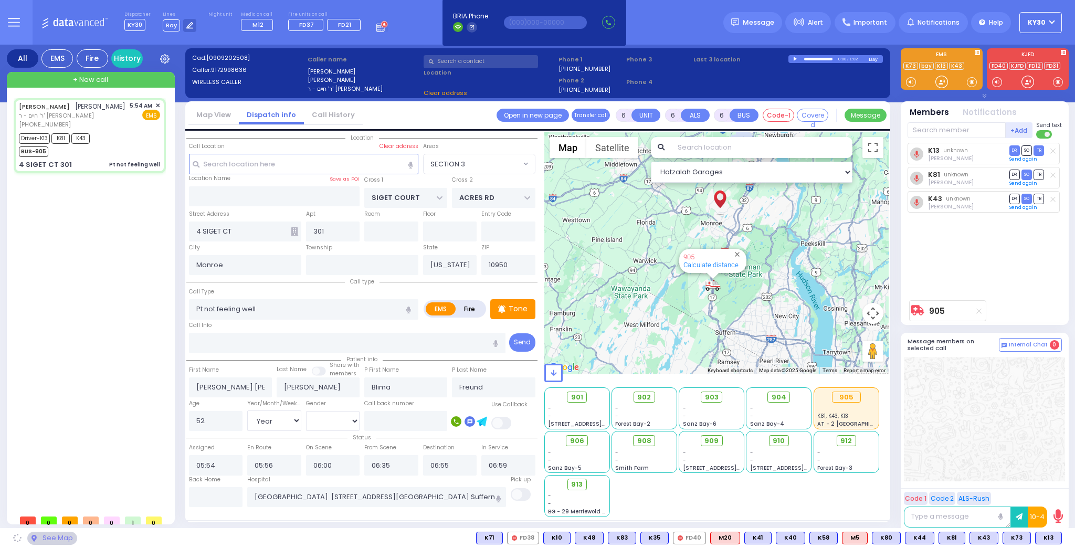
select select "SECTION 3"
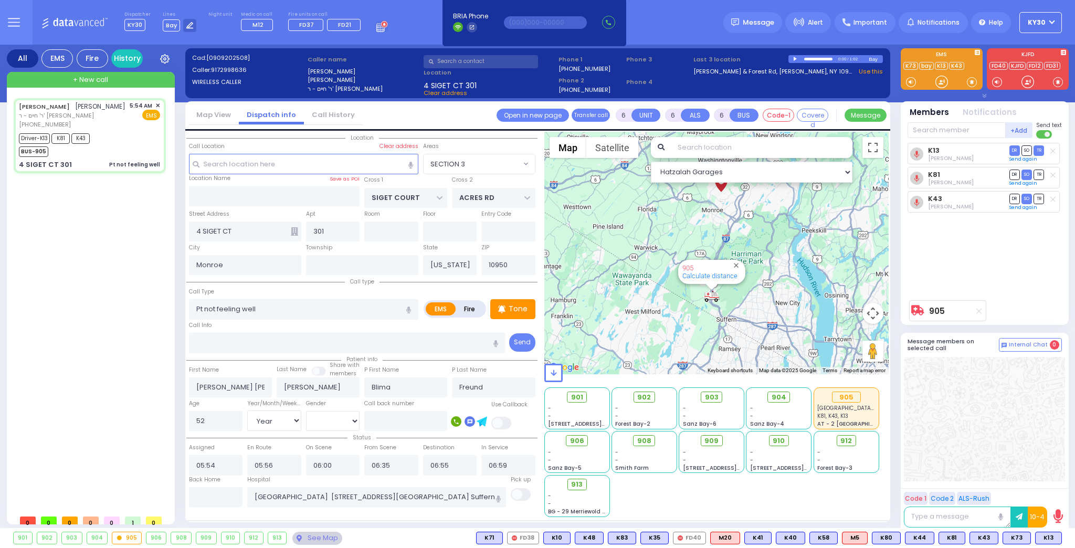
select select
radio input "true"
select select "Year"
select select "[DEMOGRAPHIC_DATA]"
select select "Hatzalah Garages"
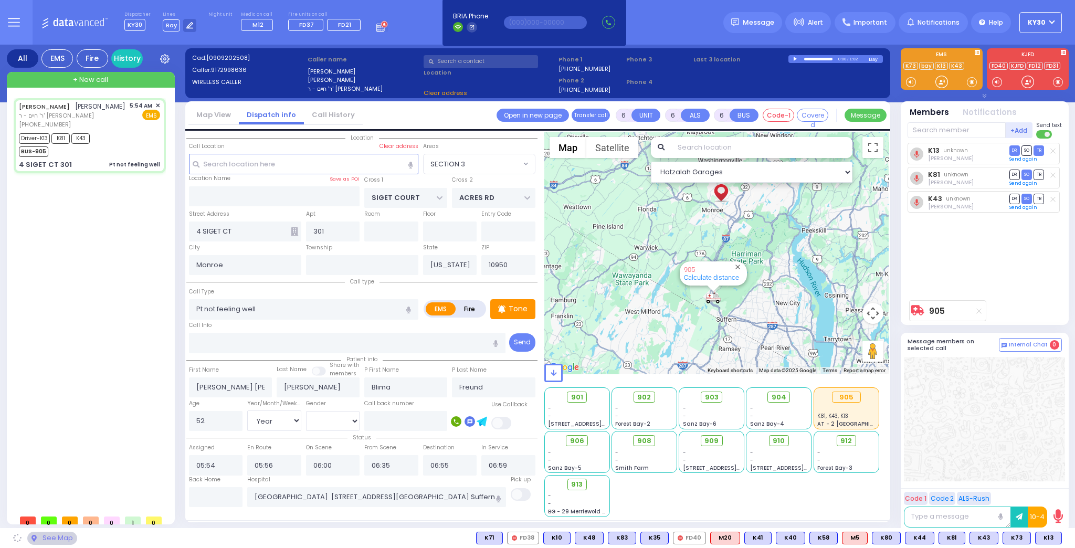
select select "SECTION 3"
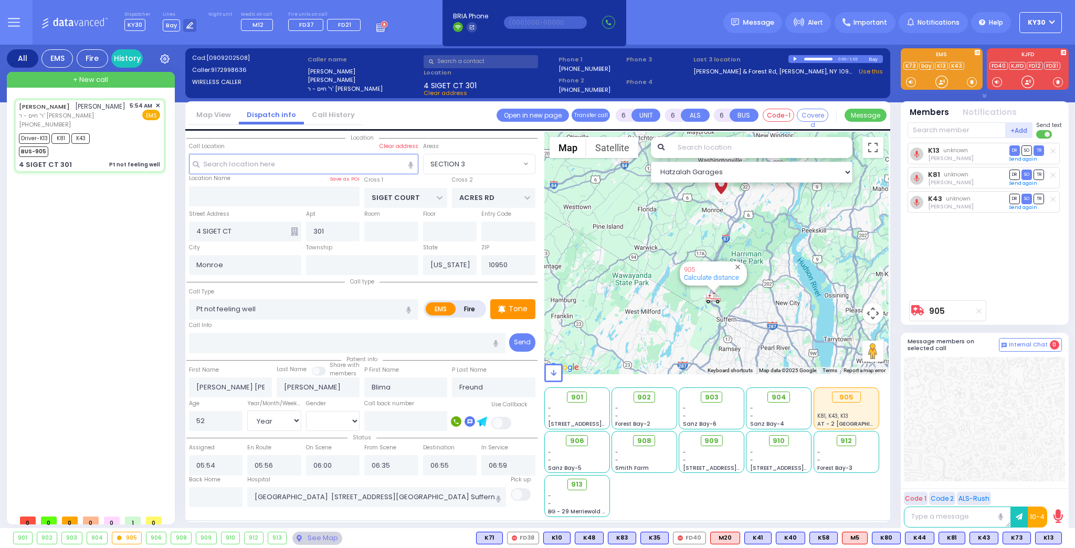
select select
radio input "true"
select select "Year"
select select "[DEMOGRAPHIC_DATA]"
select select "Hatzalah Garages"
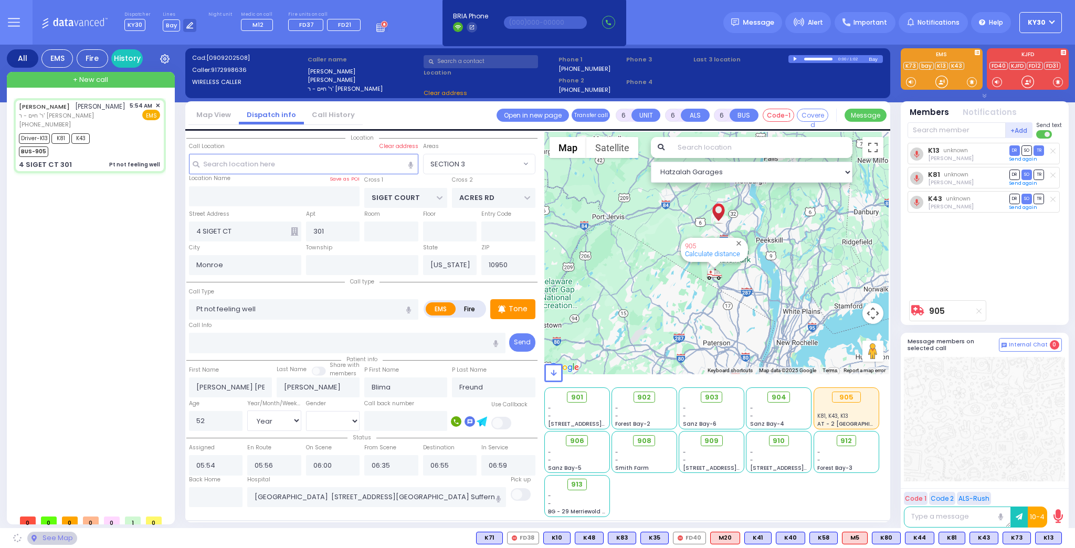
select select "SECTION 3"
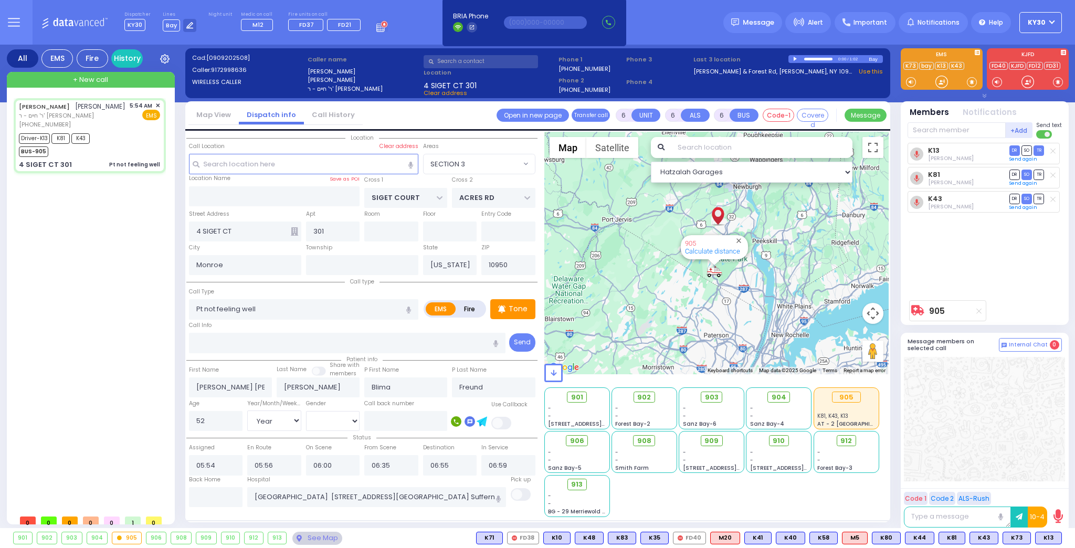
select select
radio input "true"
select select "Year"
select select "[DEMOGRAPHIC_DATA]"
select select "Hatzalah Garages"
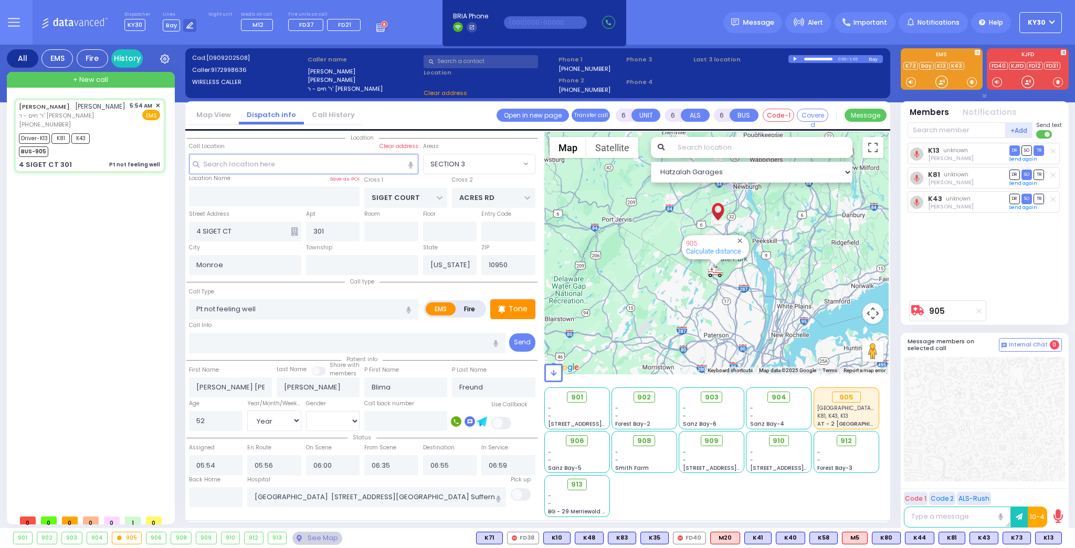
select select "SECTION 3"
select select
radio input "true"
select select "Year"
select select "[DEMOGRAPHIC_DATA]"
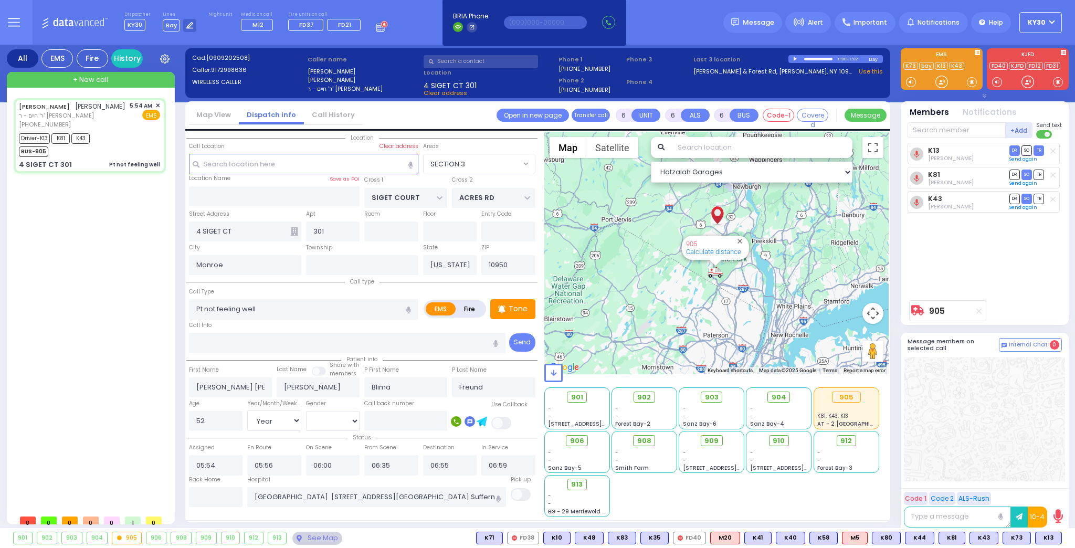
select select "Hatzalah Garages"
select select "SECTION 3"
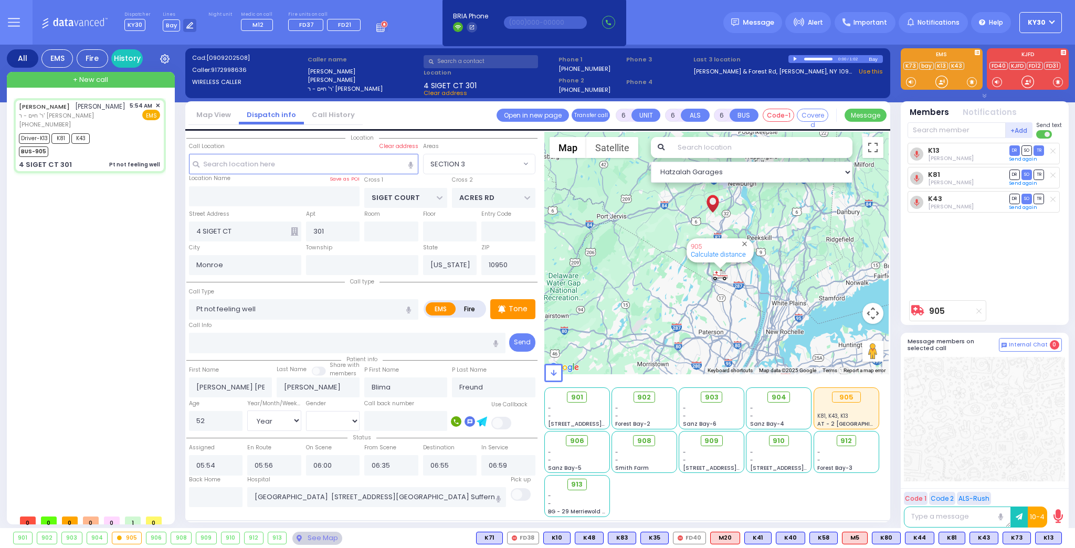
select select
radio input "true"
select select "Year"
select select "[DEMOGRAPHIC_DATA]"
select select "Hatzalah Garages"
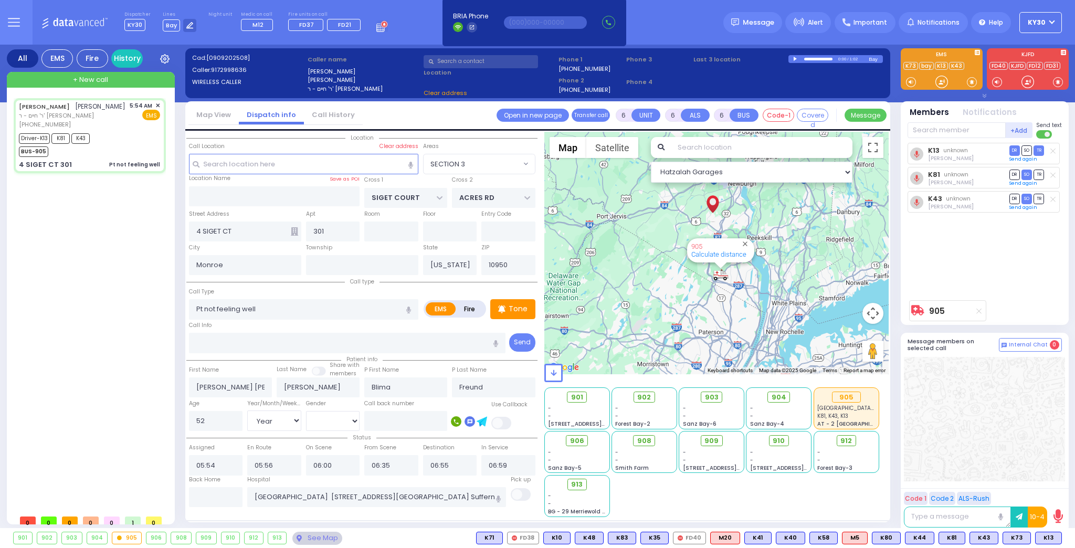
select select "SECTION 3"
select select
radio input "true"
select select "Year"
select select "[DEMOGRAPHIC_DATA]"
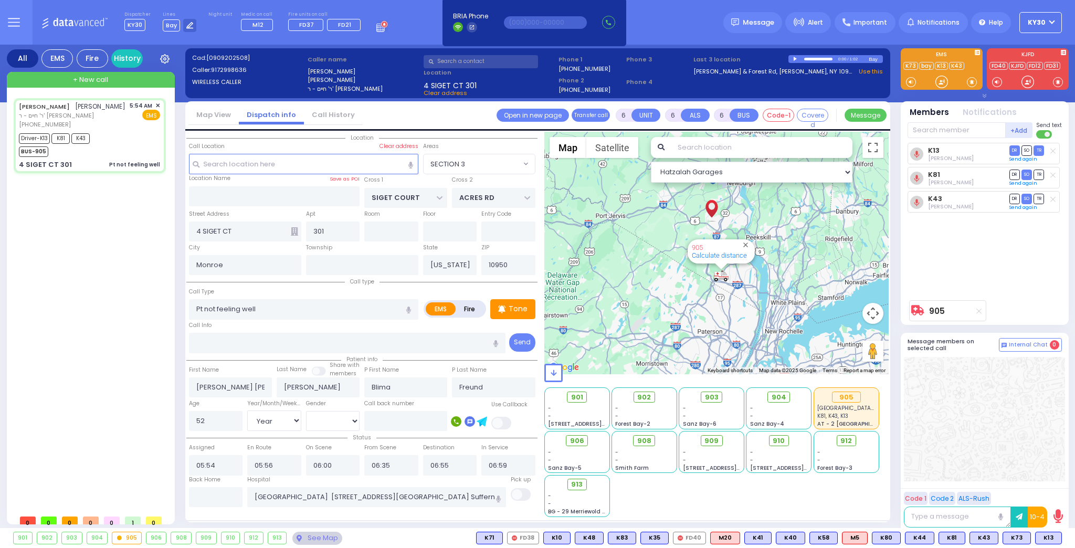
select select "Hatzalah Garages"
select select "SECTION 3"
select select
radio input "true"
select select "Year"
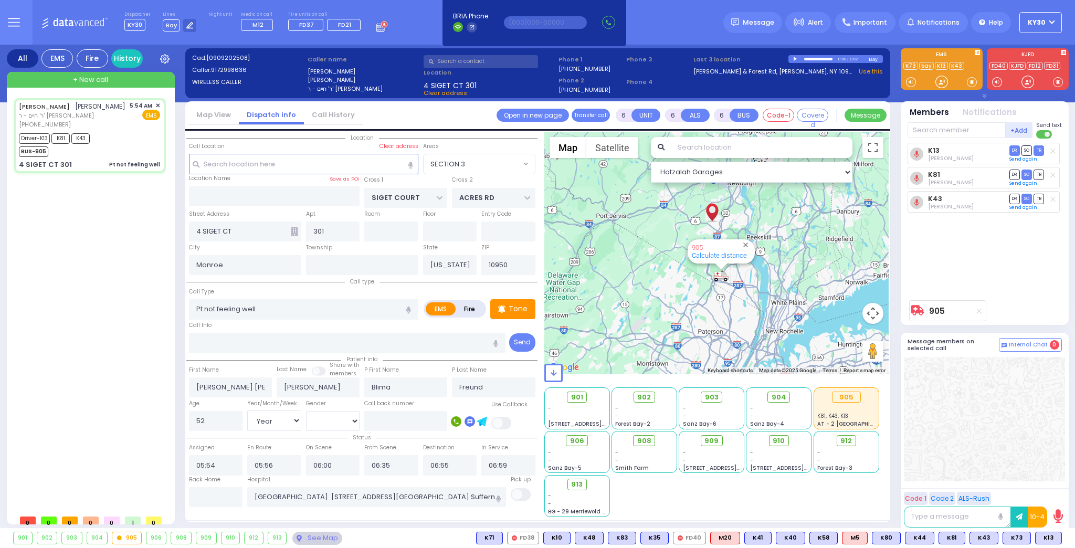
select select "[DEMOGRAPHIC_DATA]"
select select "Hatzalah Garages"
select select "SECTION 3"
select select
radio input "true"
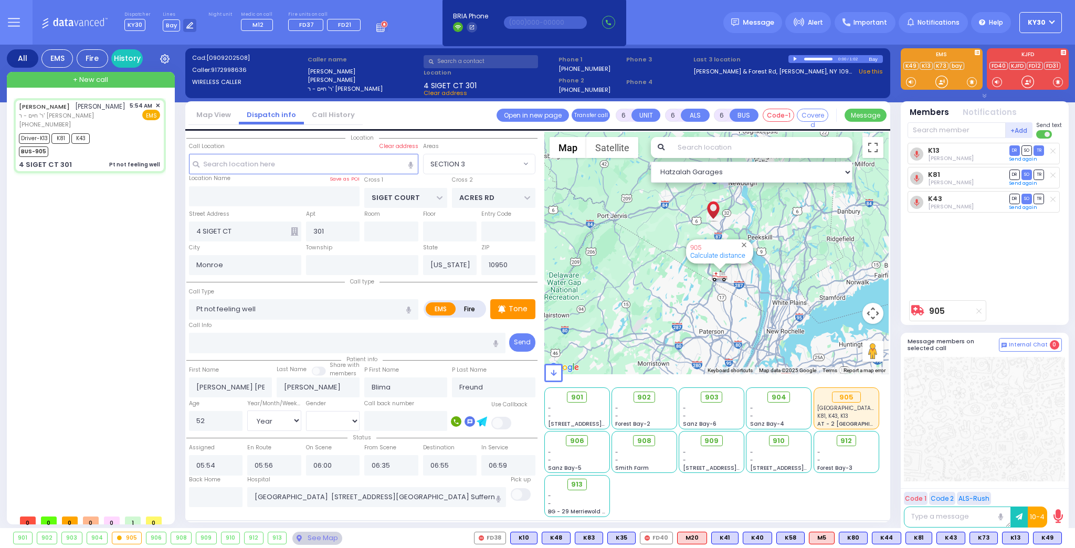
select select "Year"
select select "[DEMOGRAPHIC_DATA]"
select select "Hatzalah Garages"
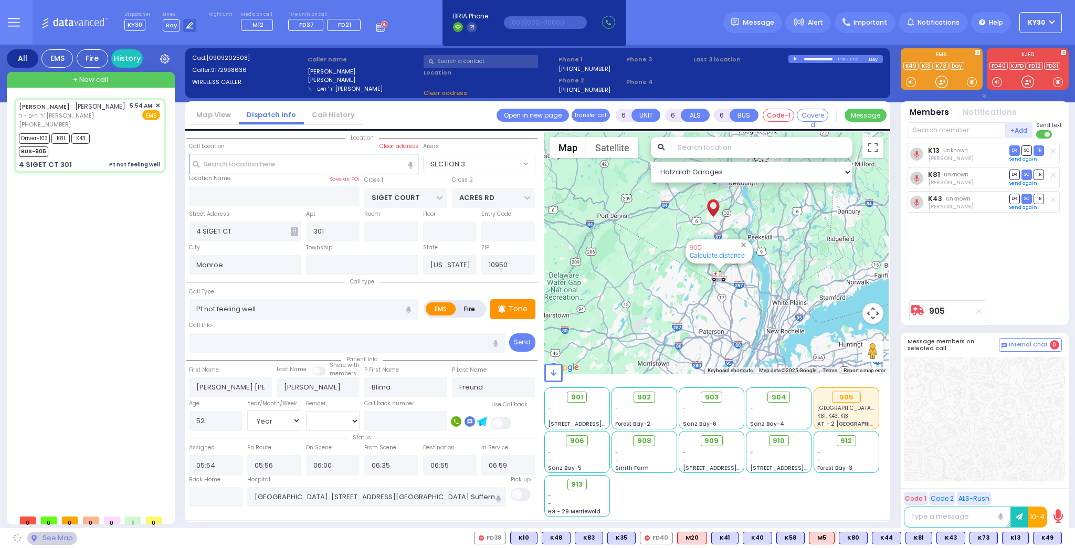
select select "SECTION 3"
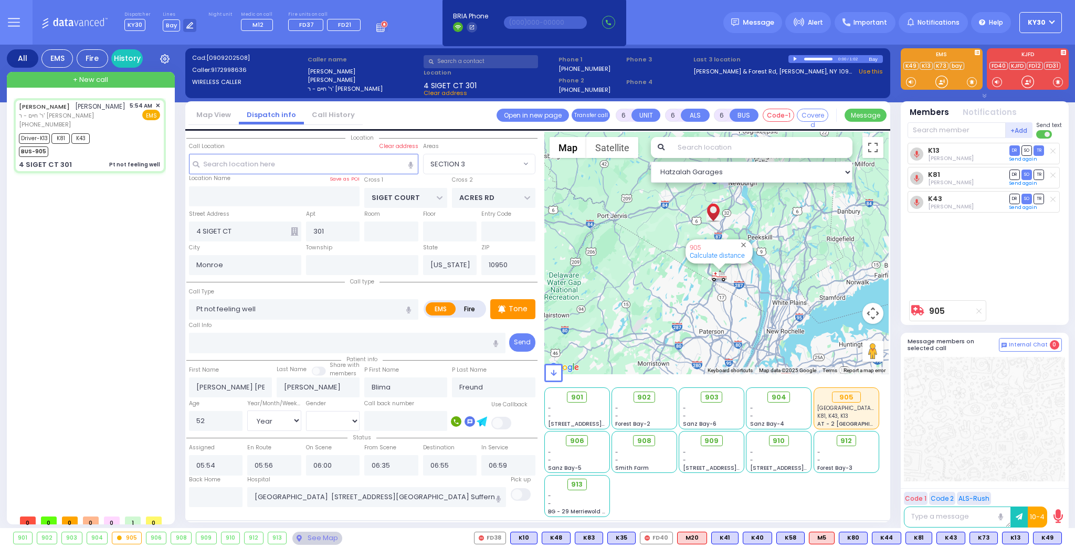
select select
radio input "true"
select select "Year"
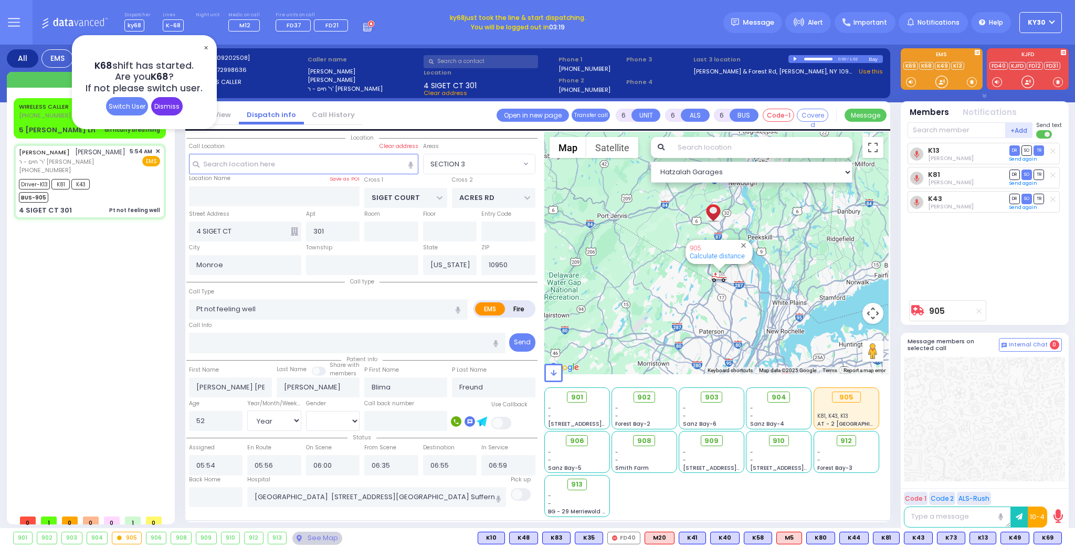
click at [167, 108] on div "Dismiss" at bounding box center [167, 106] width 32 height 18
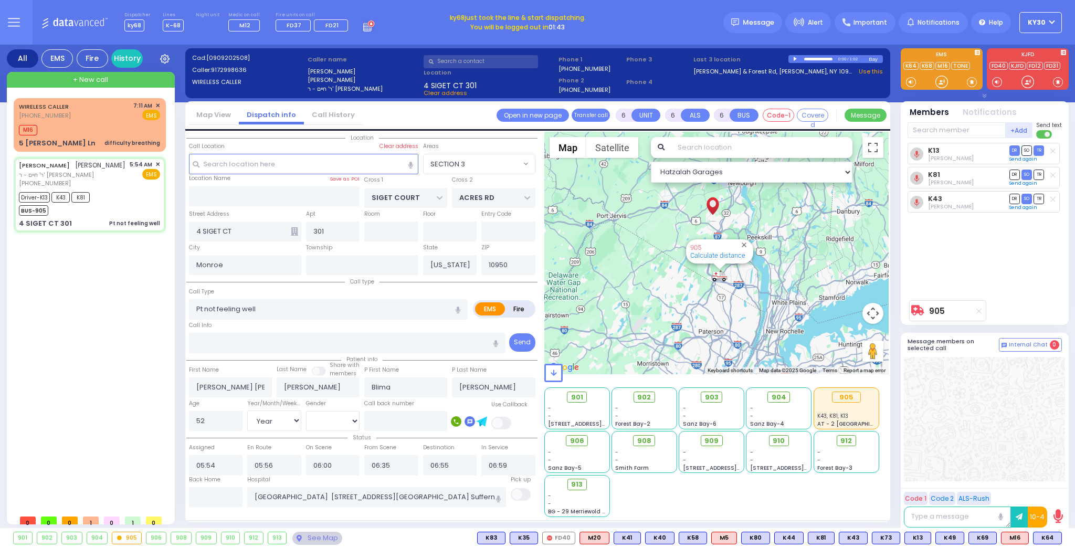
select select "SECTION 3"
select select "Year"
select select "[DEMOGRAPHIC_DATA]"
